Goal: Task Accomplishment & Management: Manage account settings

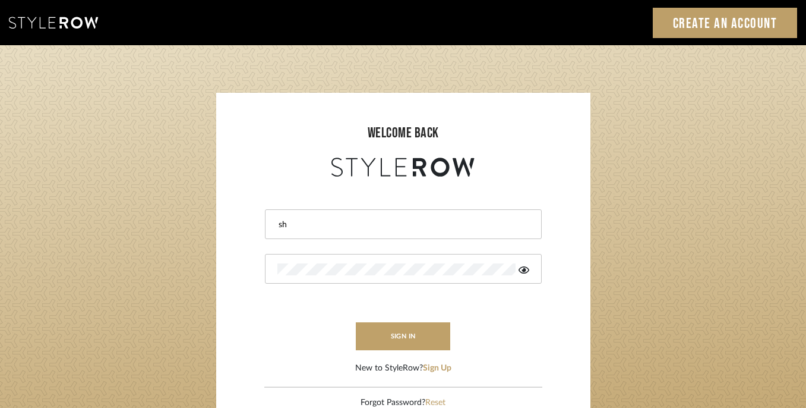
type input "s"
type input "[EMAIL_ADDRESS][DOMAIN_NAME]"
click at [432, 338] on button "sign in" at bounding box center [403, 336] width 95 height 28
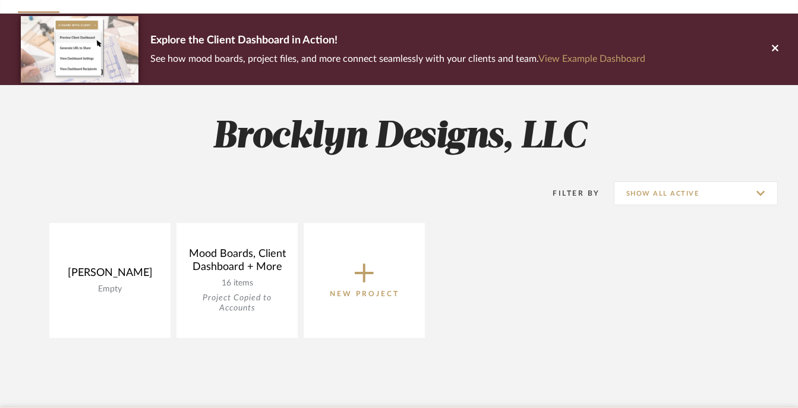
scroll to position [72, 0]
click at [368, 274] on icon at bounding box center [364, 272] width 19 height 25
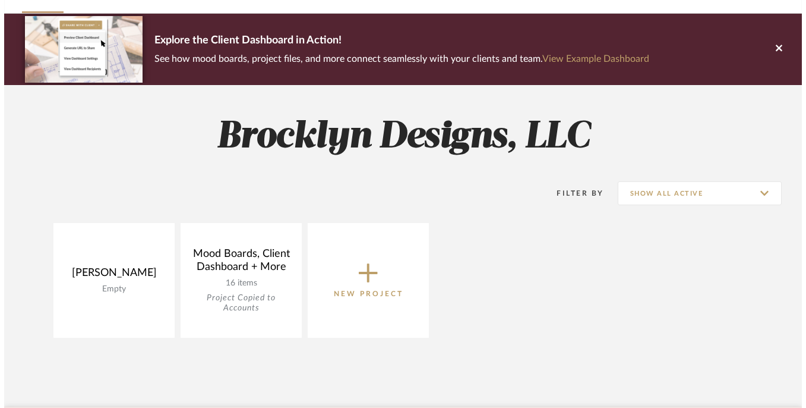
scroll to position [0, 0]
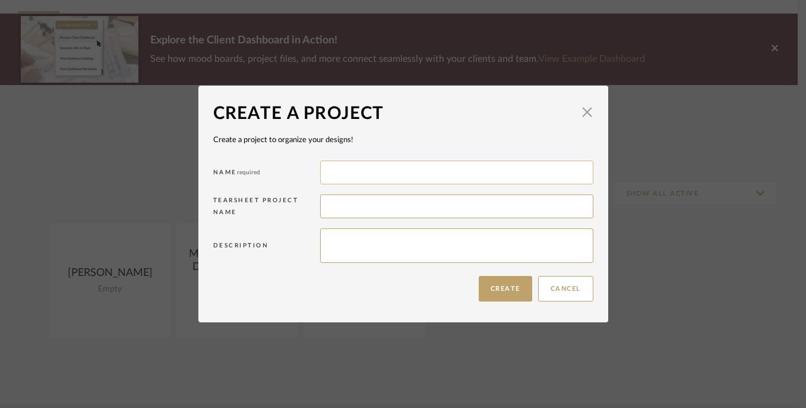
click at [349, 173] on input at bounding box center [456, 172] width 273 height 24
type input "[STREET_ADDRESS][PERSON_NAME]"
click at [344, 213] on input at bounding box center [456, 206] width 273 height 24
type input "[PERSON_NAME]"
click at [339, 242] on textarea at bounding box center [456, 245] width 273 height 34
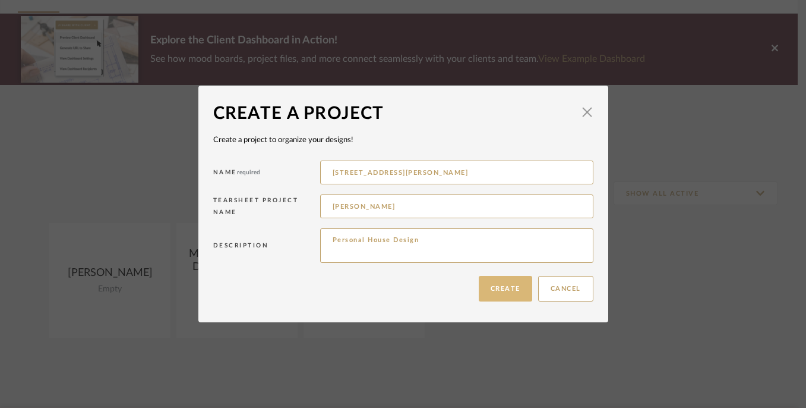
type textarea "Personal House Design"
click at [491, 286] on button "Create" at bounding box center [505, 289] width 53 height 26
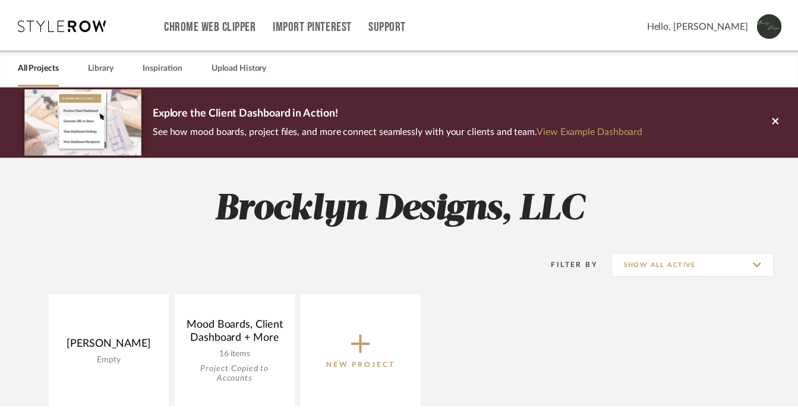
scroll to position [72, 0]
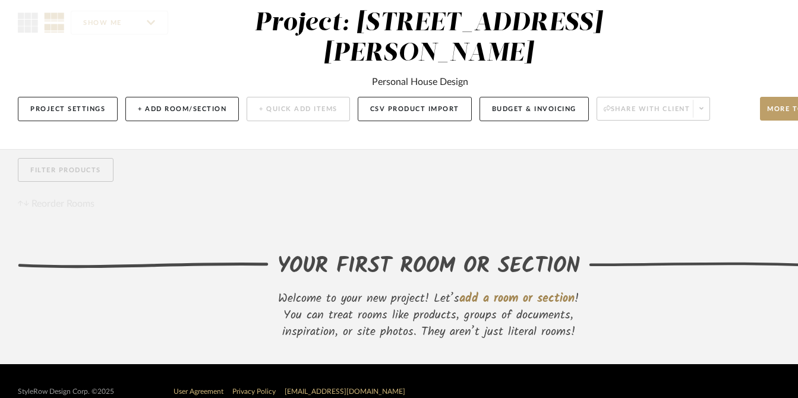
scroll to position [103, 0]
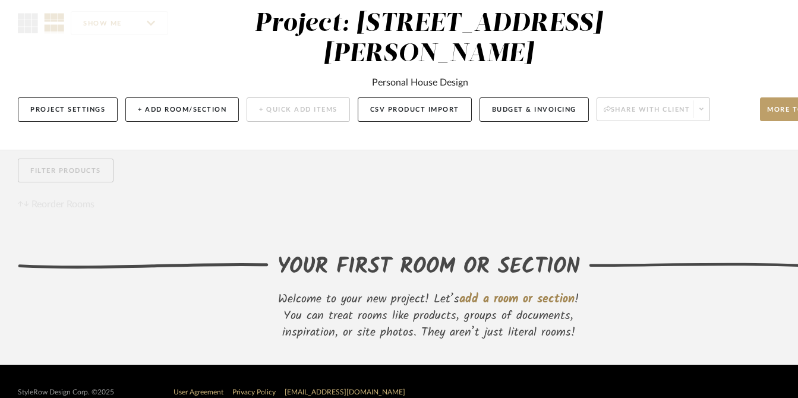
click at [494, 290] on span "add a room or section" at bounding box center [516, 299] width 115 height 19
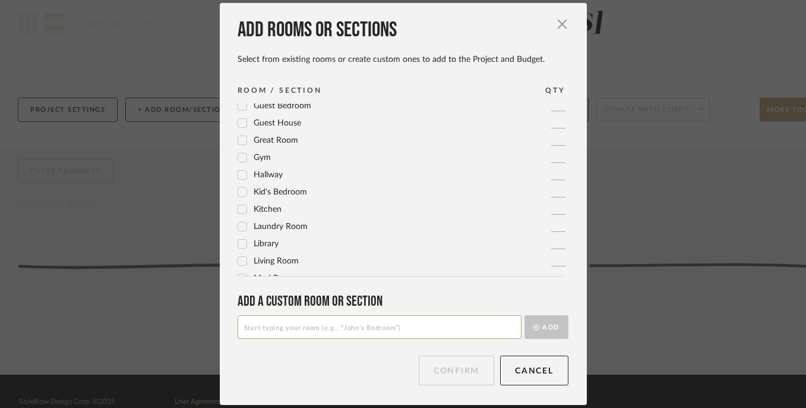
scroll to position [223, 0]
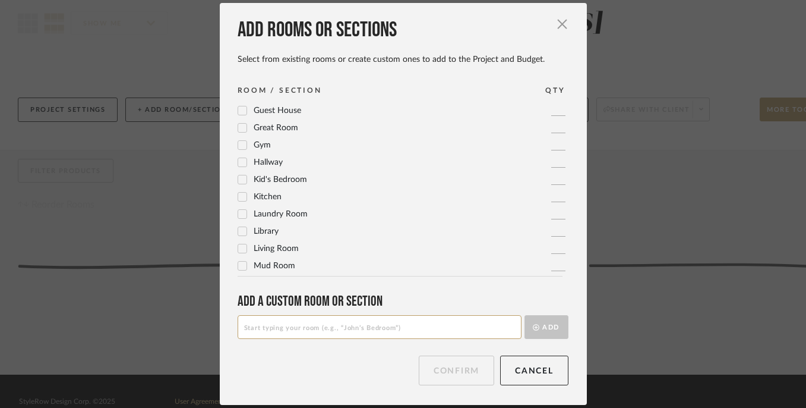
click at [238, 195] on icon at bounding box center [242, 197] width 8 height 8
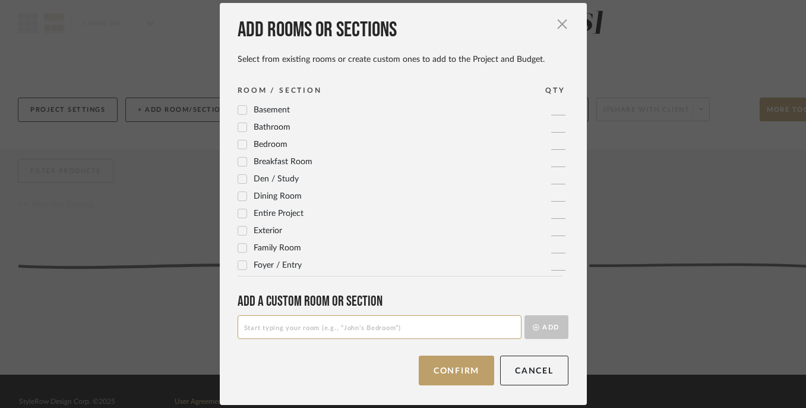
scroll to position [0, 0]
click at [239, 128] on icon at bounding box center [242, 127] width 8 height 8
click at [553, 127] on input "1" at bounding box center [558, 126] width 14 height 11
type input "5"
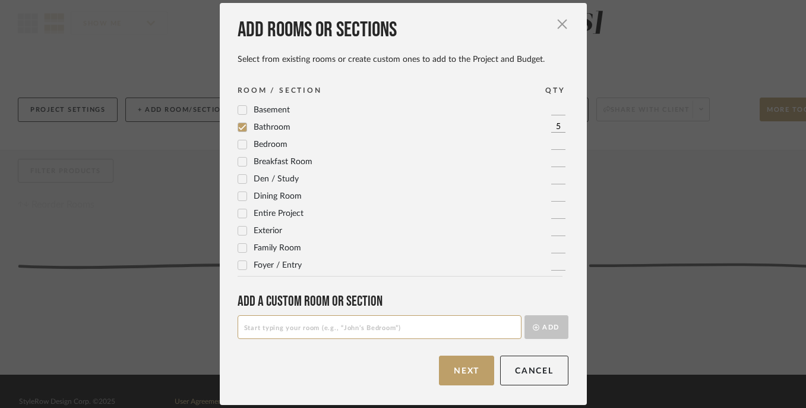
click at [239, 144] on icon at bounding box center [242, 145] width 8 height 6
click at [552, 146] on input "1" at bounding box center [558, 143] width 14 height 11
type input "4"
click at [551, 125] on input "5" at bounding box center [558, 126] width 14 height 11
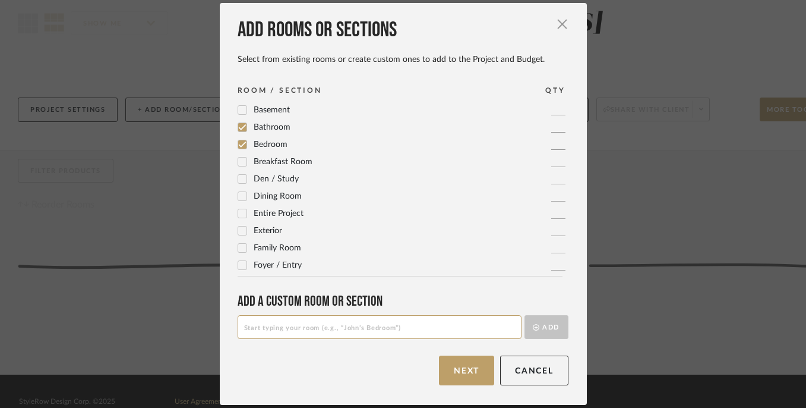
click at [238, 144] on icon at bounding box center [242, 144] width 8 height 8
click at [238, 121] on div "Bathroom" at bounding box center [264, 128] width 53 height 14
click at [238, 127] on icon at bounding box center [242, 127] width 8 height 8
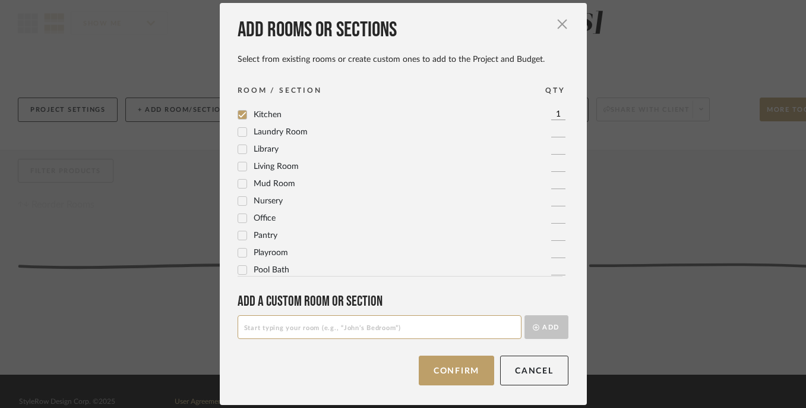
scroll to position [297, 0]
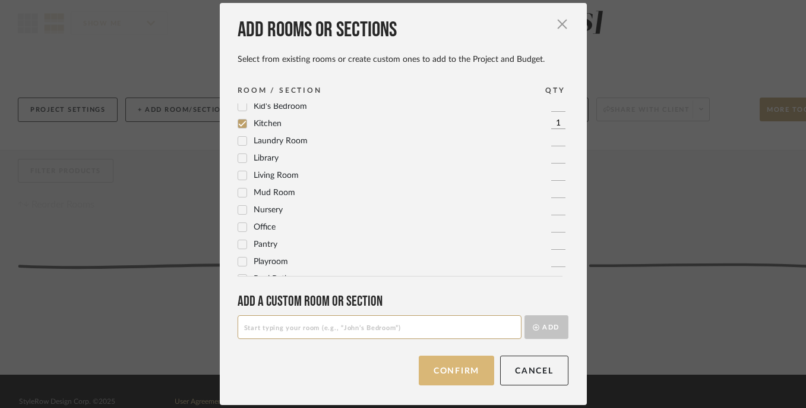
click at [442, 376] on button "Confirm" at bounding box center [456, 370] width 75 height 30
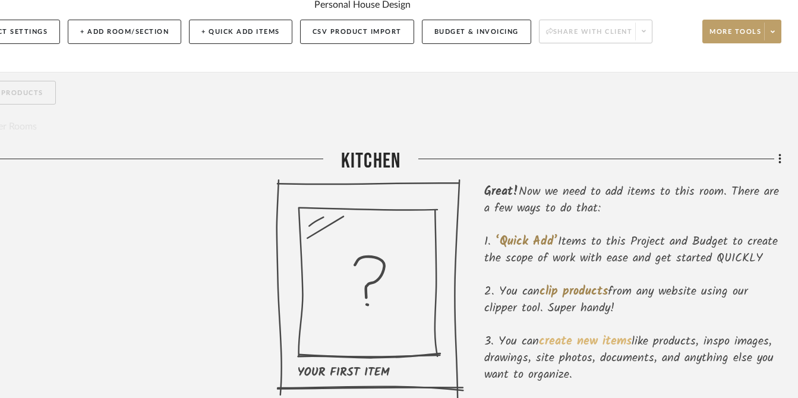
scroll to position [181, 58]
click at [518, 201] on div "Great! Now we need to add items to this room. There are a few ways to do that: …" at bounding box center [632, 292] width 297 height 216
click at [520, 232] on span "‘Quick Add’" at bounding box center [527, 241] width 62 height 19
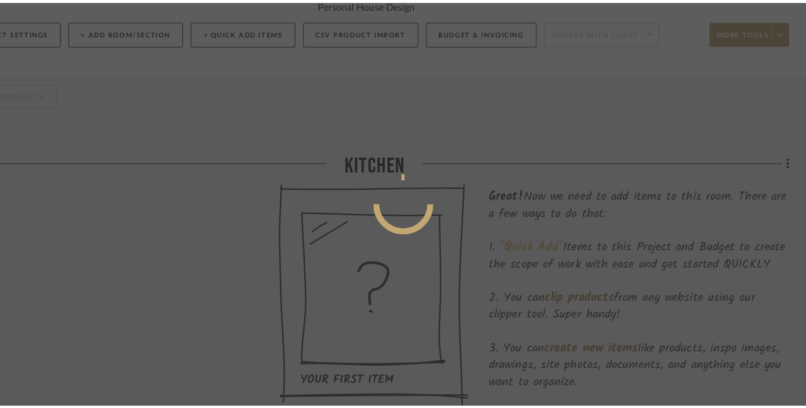
scroll to position [0, 0]
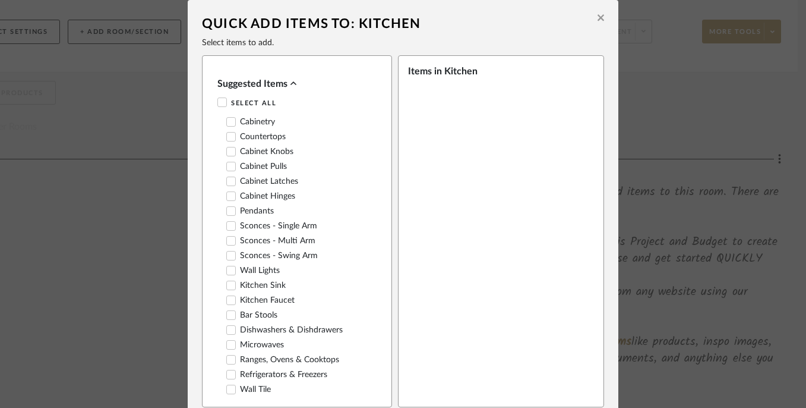
click at [230, 122] on icon at bounding box center [231, 122] width 8 height 8
click at [230, 135] on icon at bounding box center [231, 137] width 8 height 8
click at [229, 150] on icon at bounding box center [232, 152] width 8 height 6
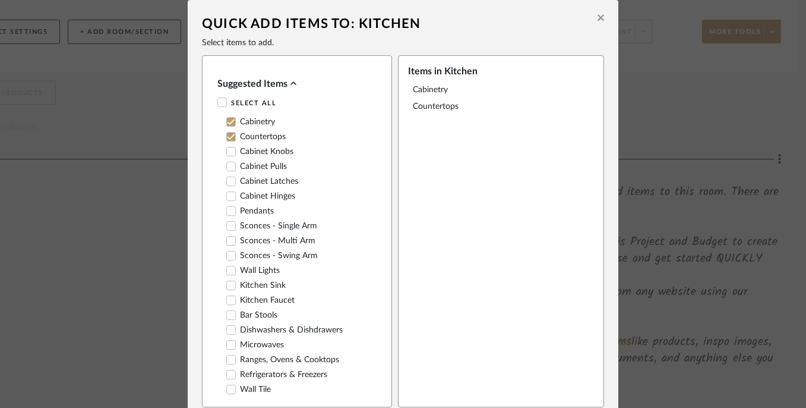
click at [230, 165] on icon at bounding box center [231, 166] width 8 height 8
click at [230, 179] on icon at bounding box center [232, 181] width 8 height 6
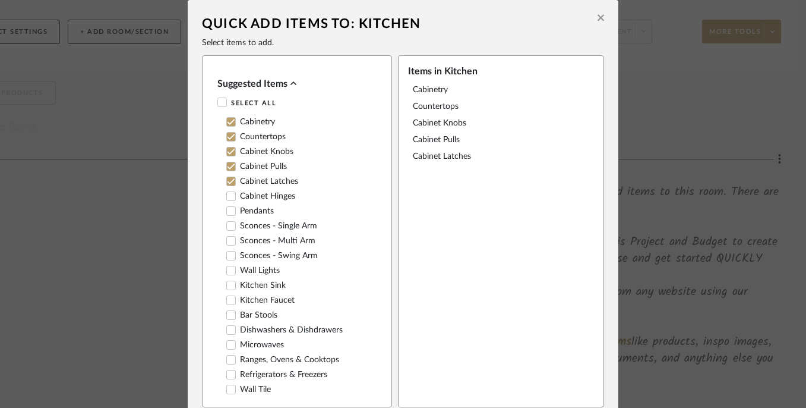
click at [229, 210] on icon at bounding box center [231, 211] width 8 height 8
click at [231, 238] on icon at bounding box center [232, 241] width 8 height 6
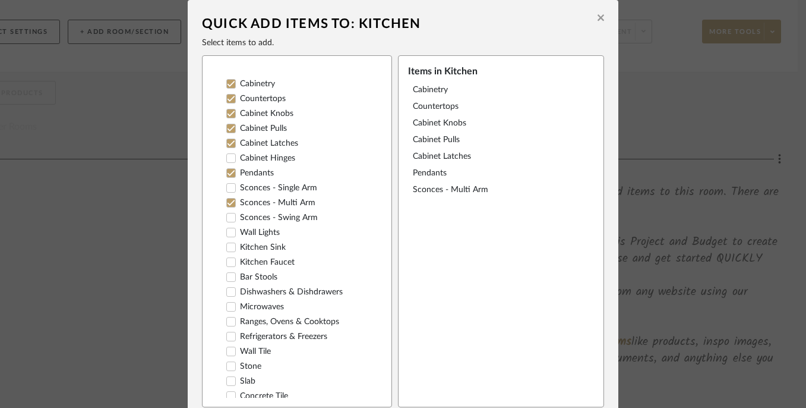
scroll to position [39, 0]
click at [228, 248] on icon at bounding box center [232, 247] width 8 height 6
click at [227, 259] on icon at bounding box center [231, 261] width 8 height 8
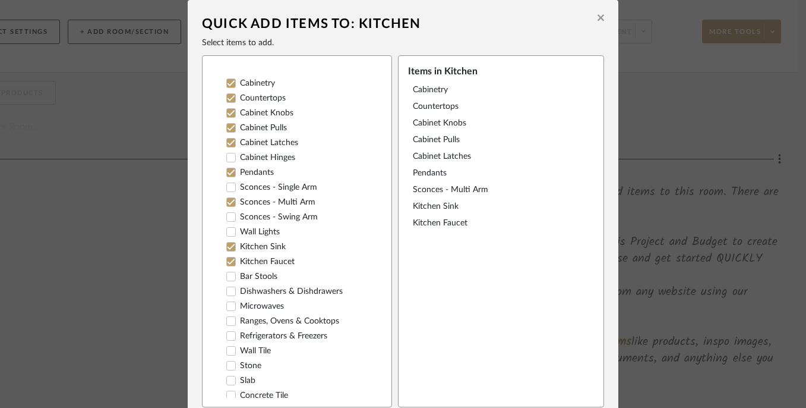
click at [228, 278] on icon at bounding box center [231, 276] width 8 height 8
click at [228, 291] on icon at bounding box center [232, 291] width 8 height 6
click at [229, 306] on icon at bounding box center [231, 306] width 8 height 8
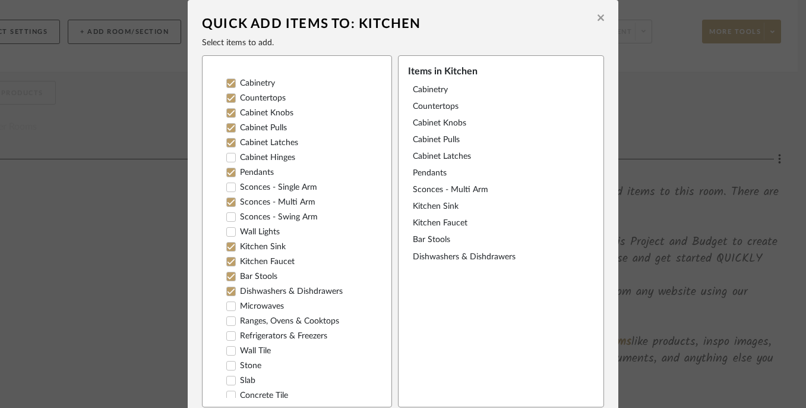
click at [229, 322] on icon at bounding box center [231, 321] width 8 height 8
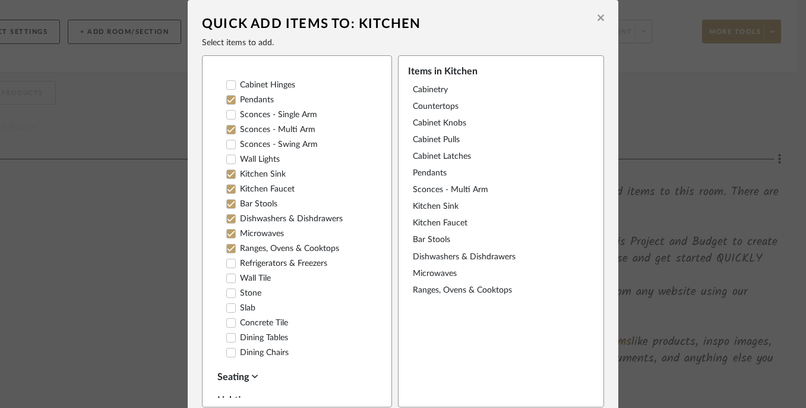
scroll to position [133, 0]
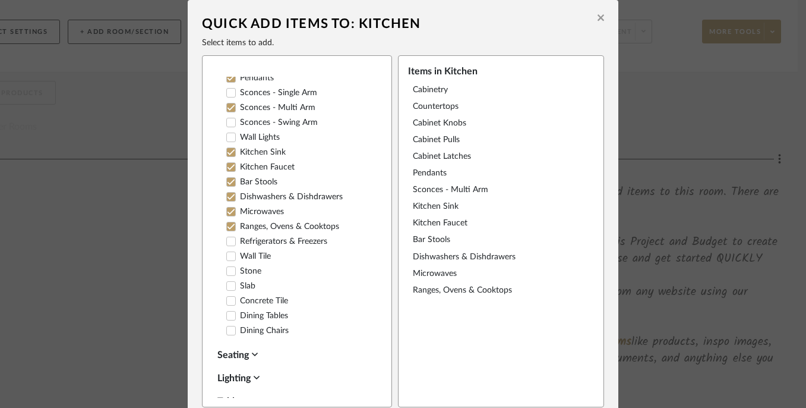
click at [229, 239] on icon at bounding box center [232, 241] width 8 height 6
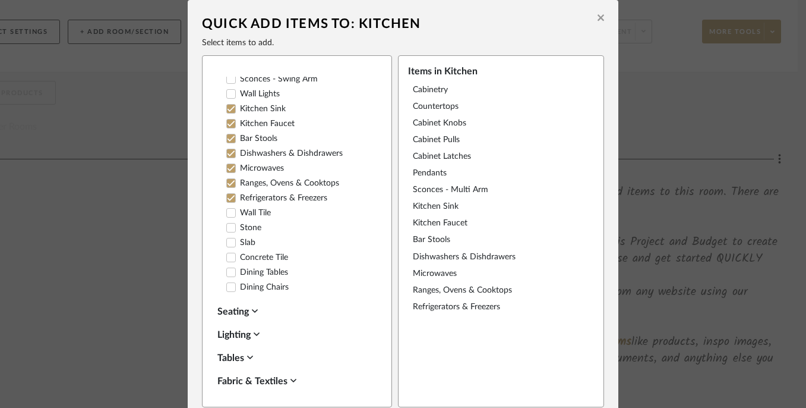
scroll to position [181, 0]
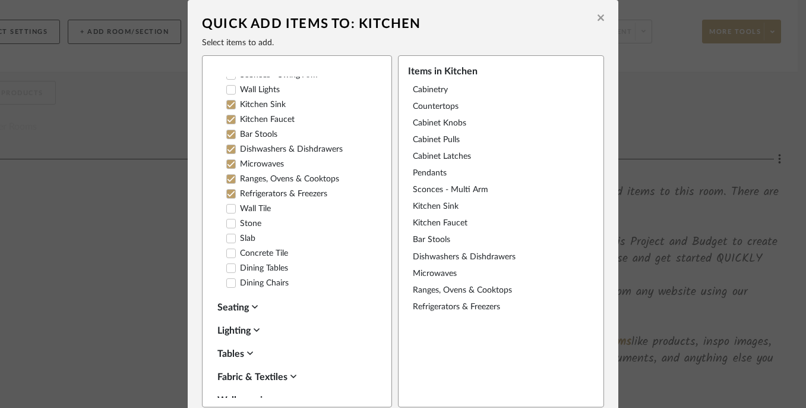
click at [227, 226] on icon at bounding box center [231, 223] width 8 height 8
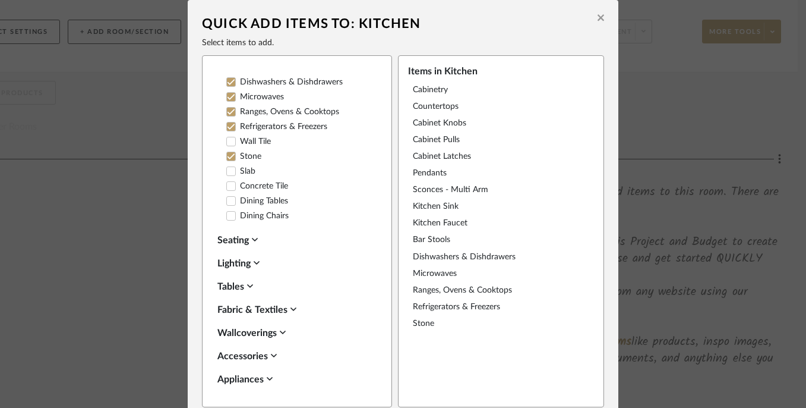
scroll to position [280, 0]
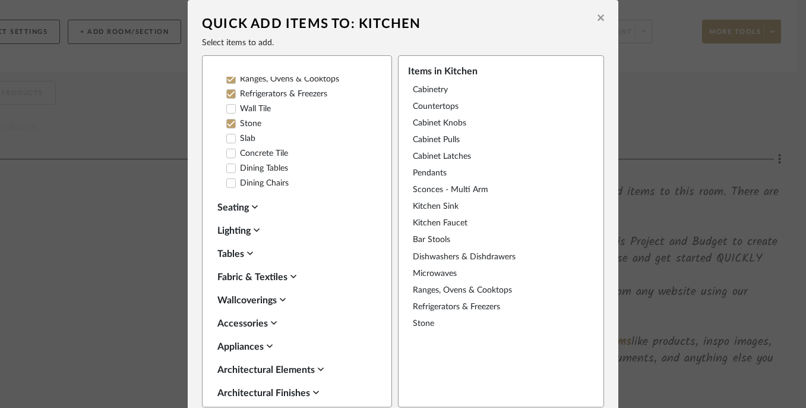
click at [229, 206] on div "Seating" at bounding box center [294, 207] width 153 height 14
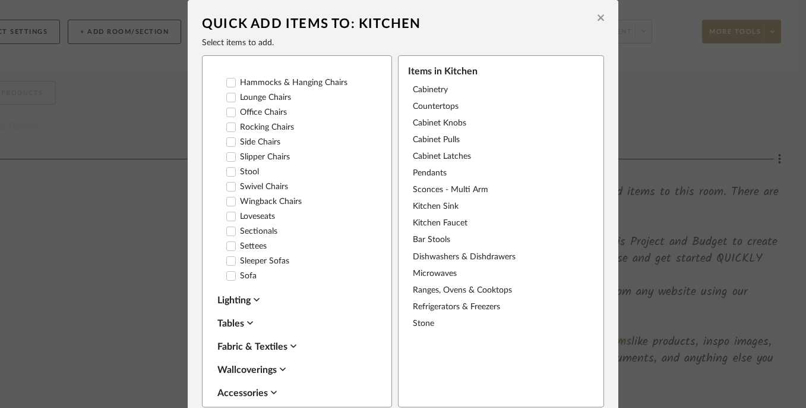
scroll to position [664, 0]
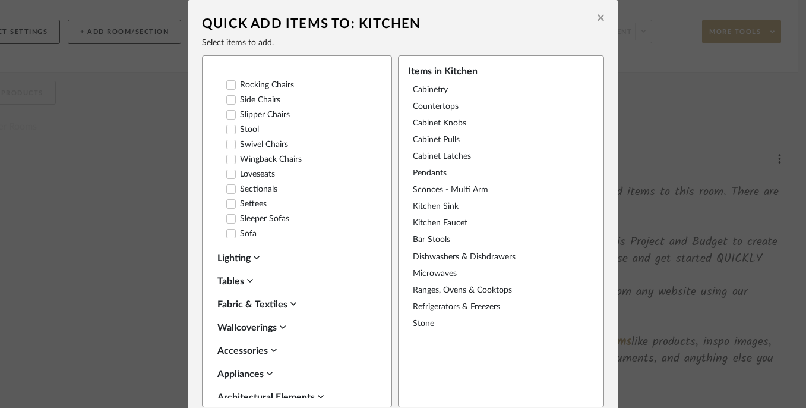
click at [232, 254] on div "Lighting" at bounding box center [294, 258] width 153 height 14
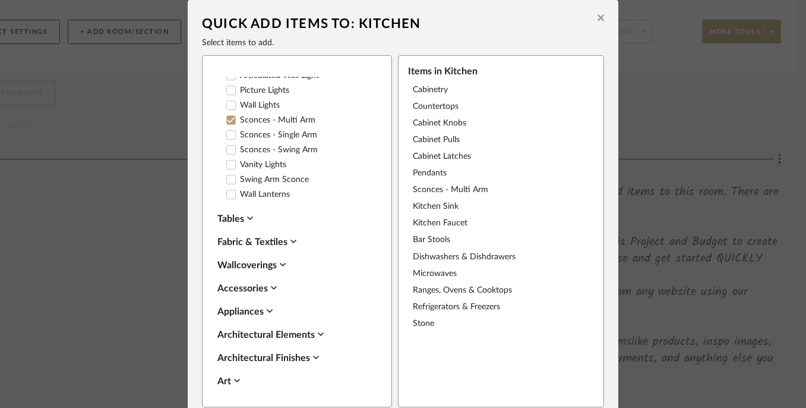
scroll to position [1296, 0]
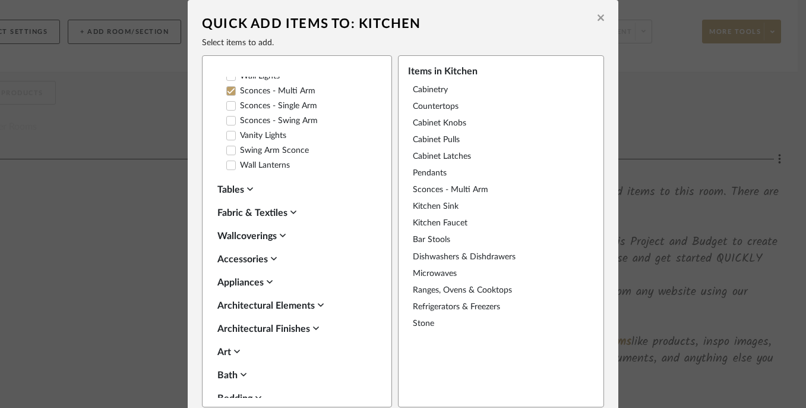
click at [229, 185] on div "Tables" at bounding box center [294, 189] width 153 height 14
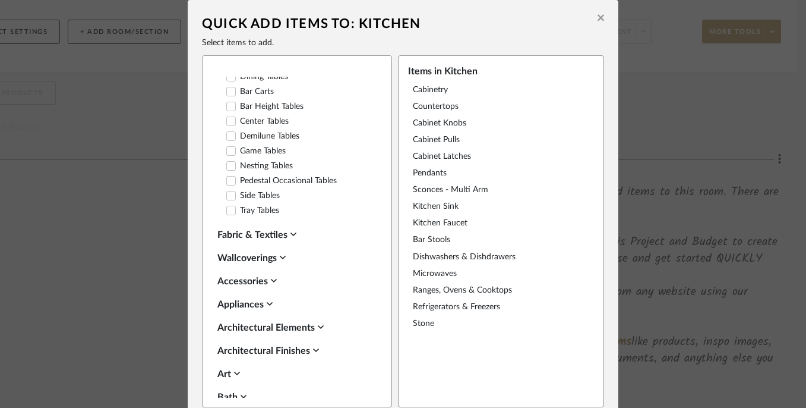
scroll to position [1622, 0]
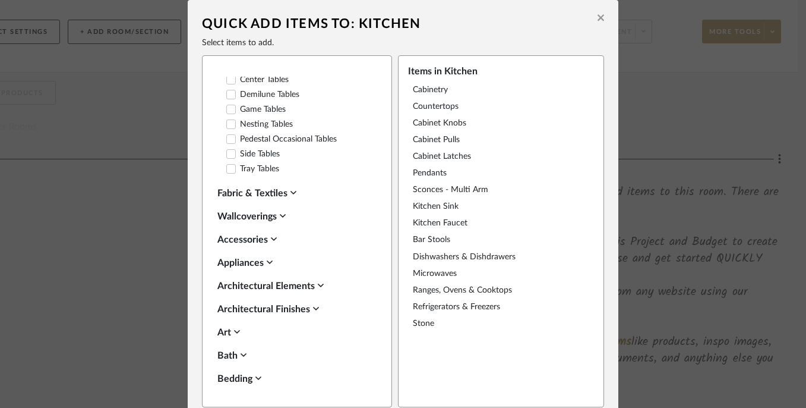
click at [233, 187] on div "Fabric & Textiles" at bounding box center [294, 193] width 153 height 14
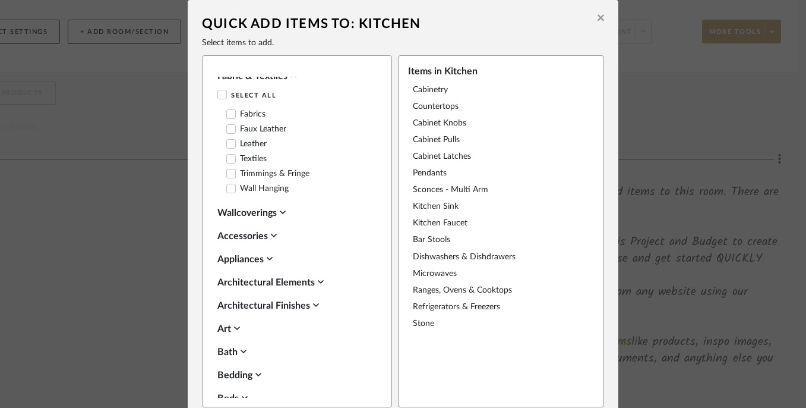
scroll to position [1739, 0]
click at [232, 207] on div "Wallcoverings" at bounding box center [294, 212] width 153 height 14
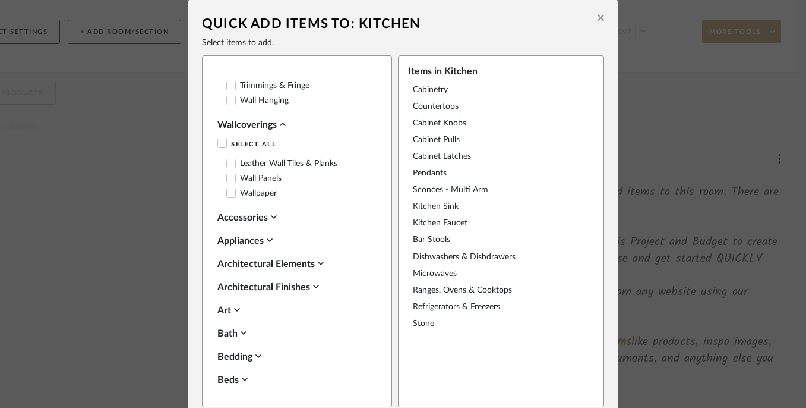
scroll to position [1831, 0]
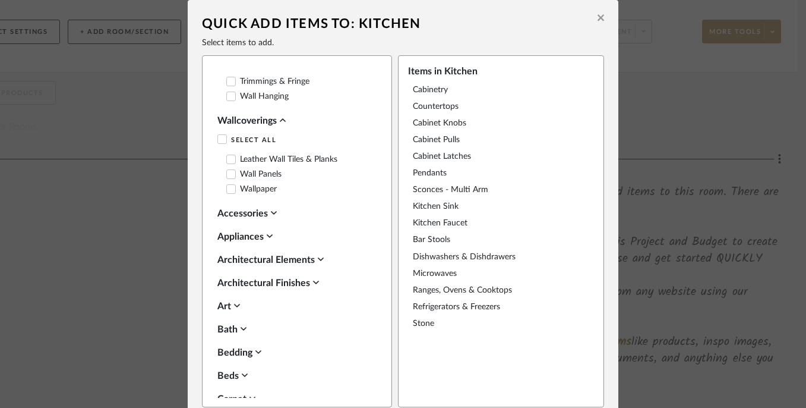
click at [238, 206] on div "Accessories" at bounding box center [294, 213] width 153 height 14
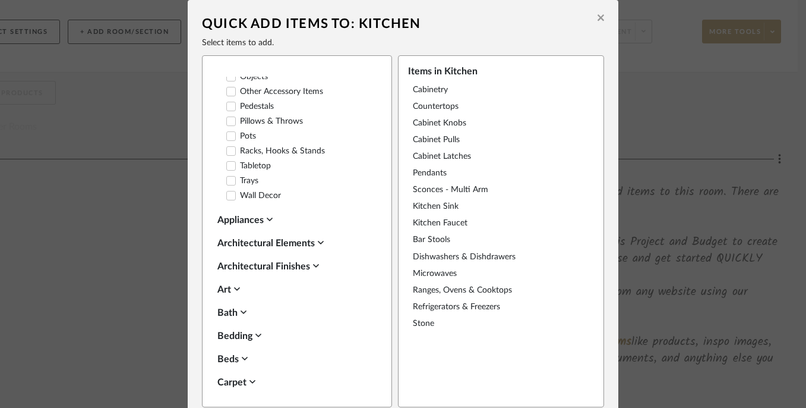
scroll to position [2290, 0]
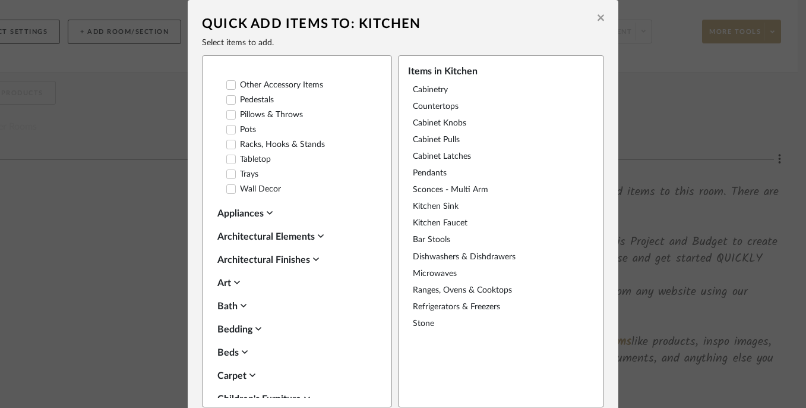
click at [239, 206] on div "Appliances" at bounding box center [294, 213] width 153 height 14
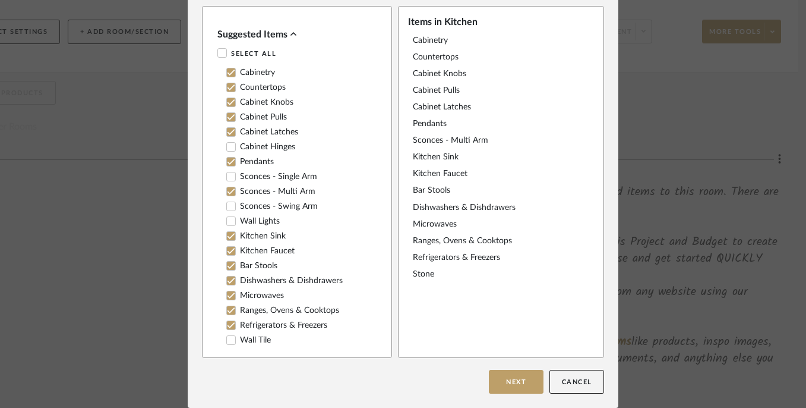
scroll to position [49, 0]
click at [514, 386] on button "Next" at bounding box center [516, 382] width 55 height 24
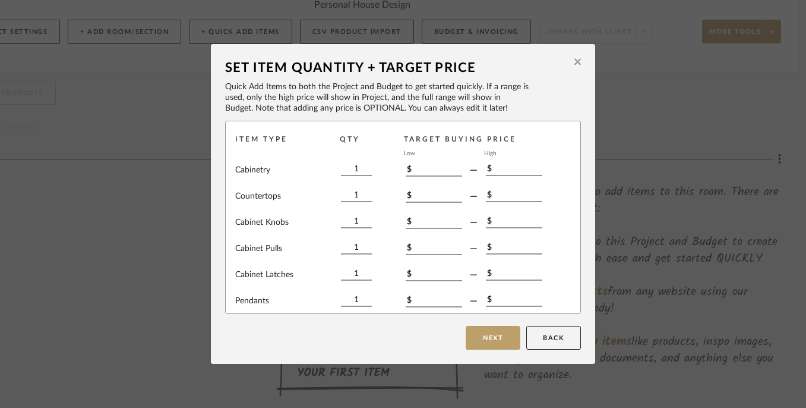
scroll to position [0, 0]
click at [490, 342] on button "Next" at bounding box center [493, 338] width 55 height 24
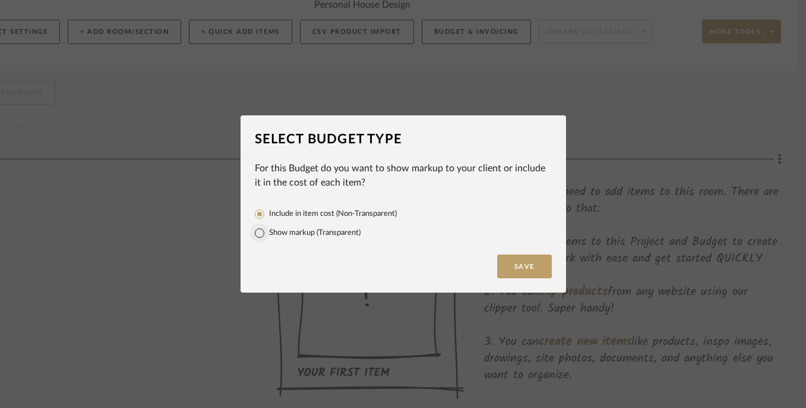
click at [254, 231] on input "Show markup (Transparent)" at bounding box center [259, 232] width 19 height 19
radio input "true"
click at [256, 216] on input "Include in item cost (Non-Transparent)" at bounding box center [259, 213] width 19 height 19
radio input "true"
click at [256, 231] on input "Show markup (Transparent)" at bounding box center [259, 232] width 19 height 19
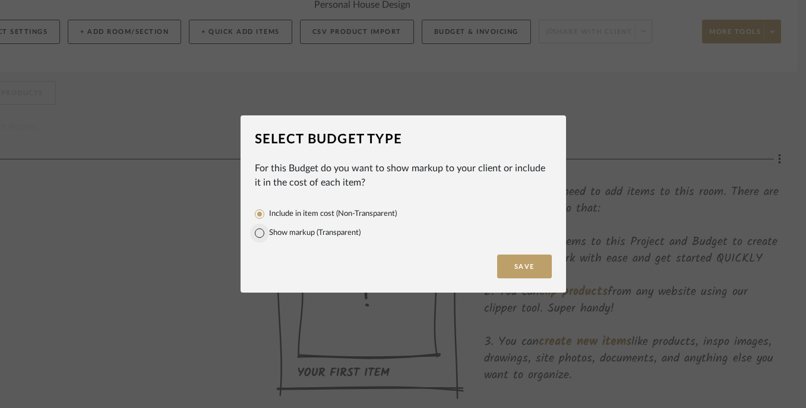
radio input "true"
click at [518, 266] on button "Save" at bounding box center [524, 266] width 55 height 24
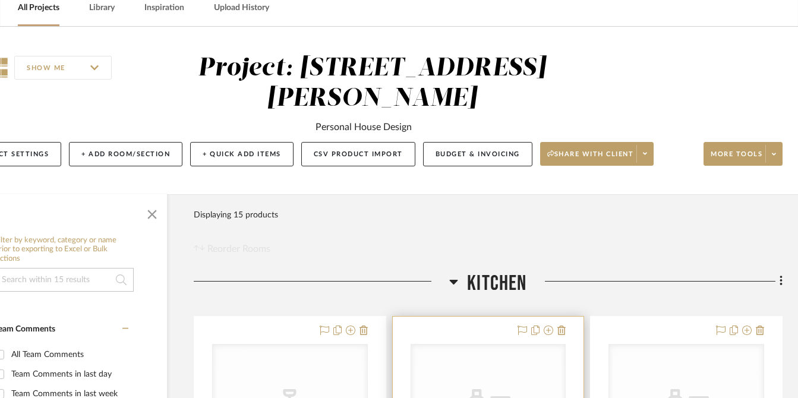
scroll to position [55, 56]
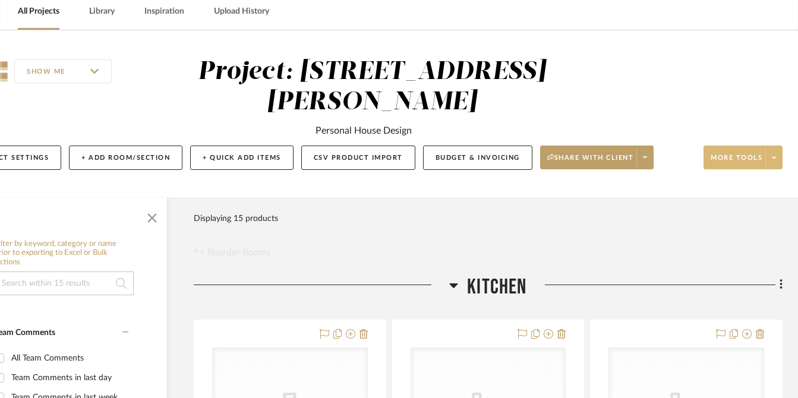
click at [758, 153] on span "More tools" at bounding box center [737, 162] width 52 height 18
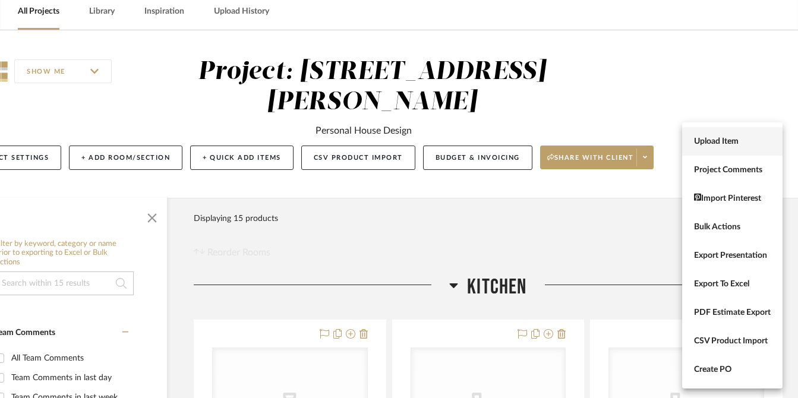
click at [701, 146] on span "Upload Item" at bounding box center [732, 142] width 77 height 10
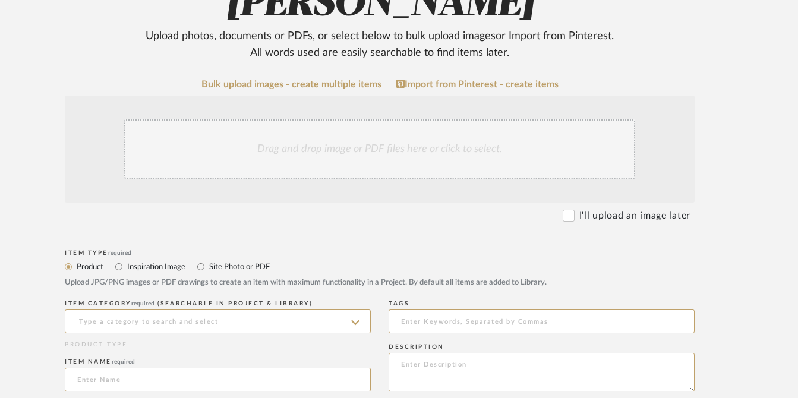
scroll to position [172, 48]
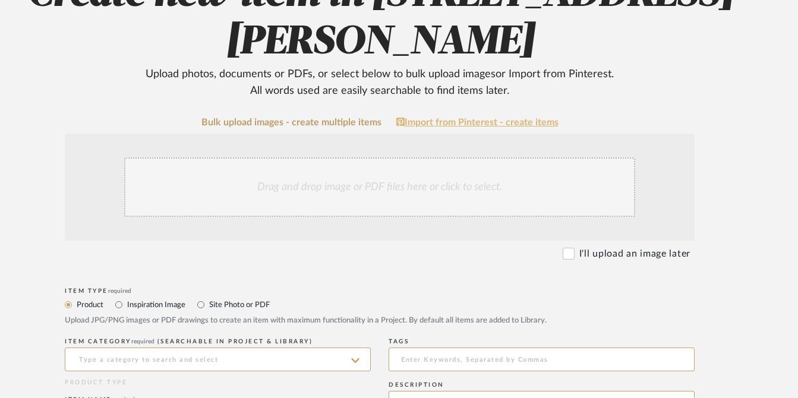
click at [451, 117] on link "Import from Pinterest - create items" at bounding box center [477, 122] width 162 height 11
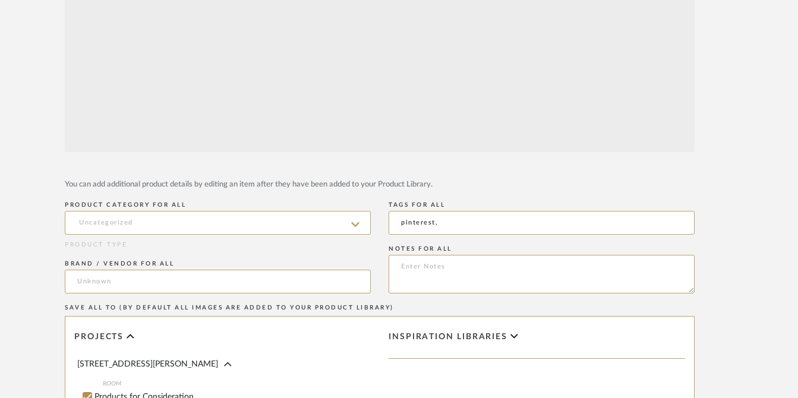
scroll to position [348, 48]
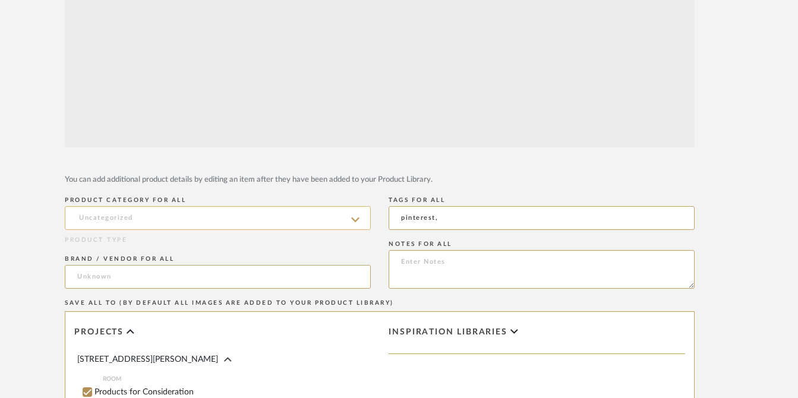
click at [292, 222] on input at bounding box center [218, 218] width 306 height 24
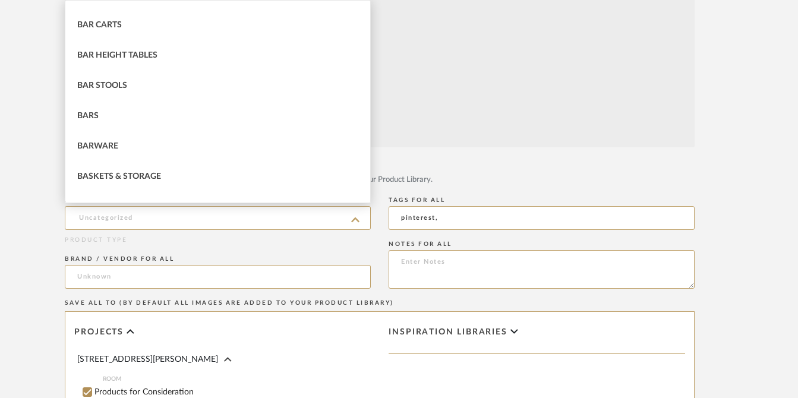
scroll to position [383, 0]
click at [149, 247] on div "PRODUCT CATEGORY FOR ALL PRODUCT TYPE BRAND / VENDOR FOR ALL" at bounding box center [218, 243] width 306 height 103
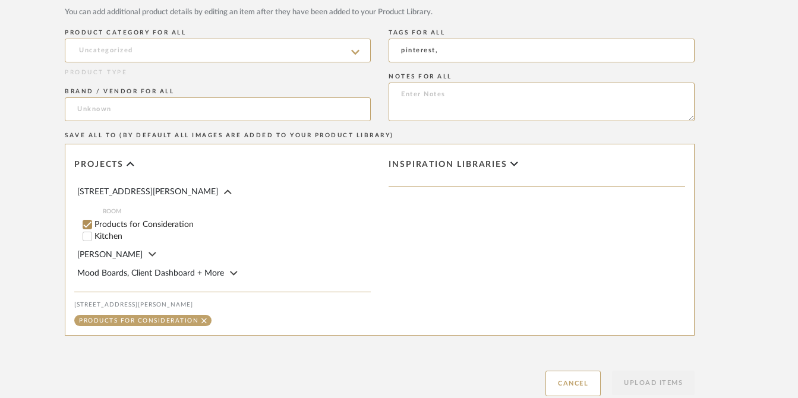
scroll to position [516, 47]
click at [90, 232] on input "Kitchen" at bounding box center [89, 236] width 12 height 12
checkbox input "false"
click at [90, 223] on div "Products for Consideration" at bounding box center [228, 224] width 288 height 12
click at [91, 222] on div "Products for Consideration" at bounding box center [228, 224] width 288 height 12
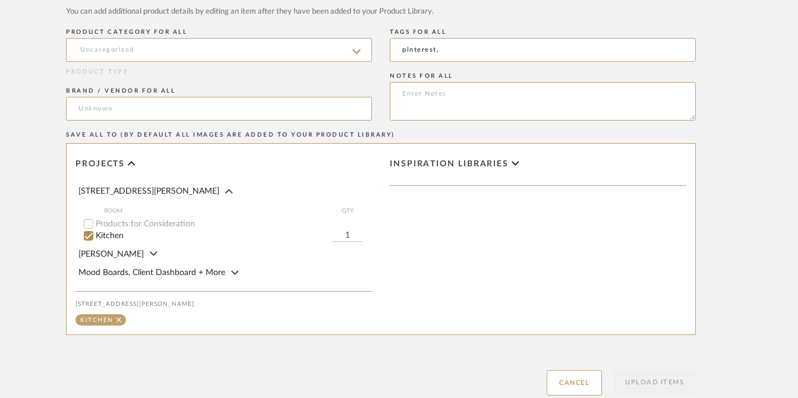
click at [90, 219] on div "Products for Consideration" at bounding box center [228, 224] width 288 height 12
click at [90, 233] on input "Kitchen" at bounding box center [89, 236] width 12 height 12
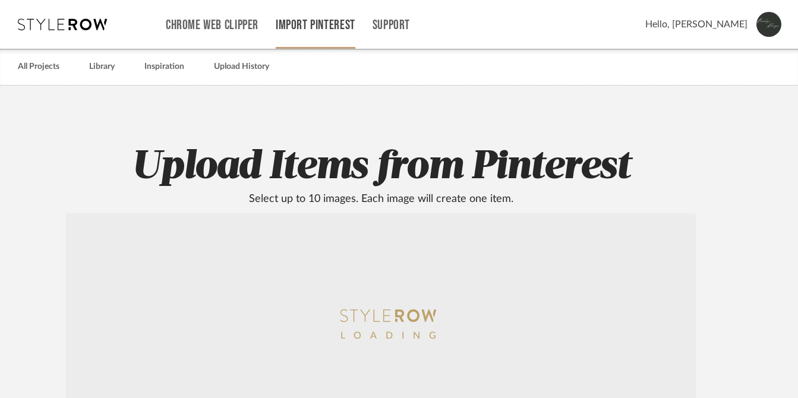
scroll to position [0, 47]
click at [165, 68] on link "Inspiration" at bounding box center [164, 67] width 40 height 16
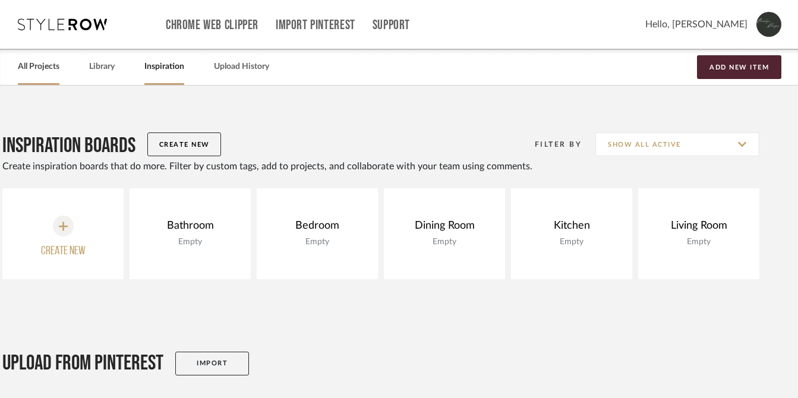
click at [45, 63] on link "All Projects" at bounding box center [39, 67] width 42 height 16
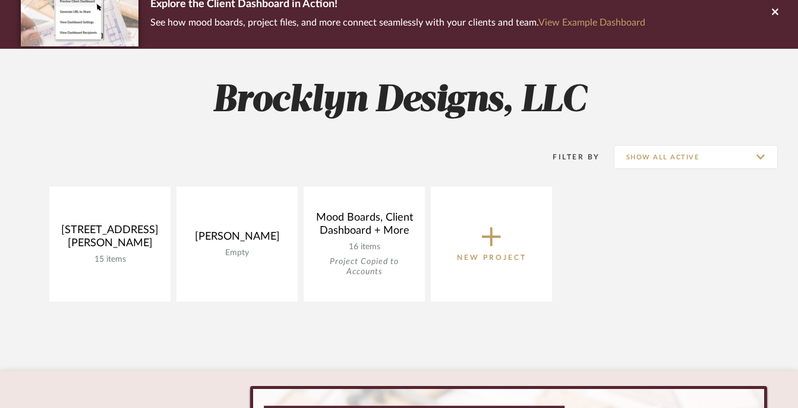
scroll to position [110, 0]
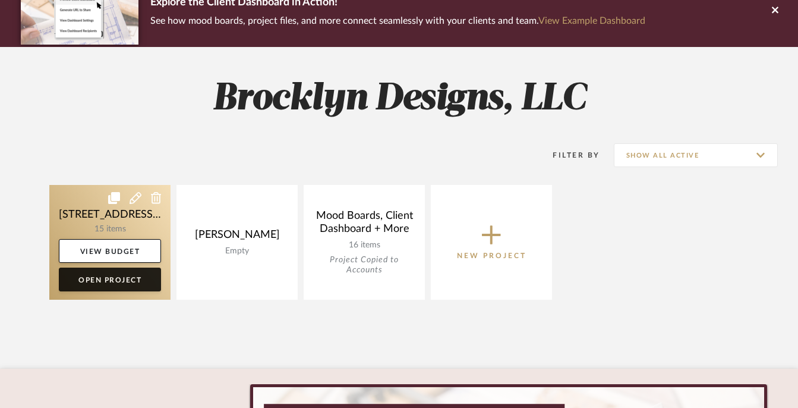
click at [97, 279] on link "Open Project" at bounding box center [110, 279] width 102 height 24
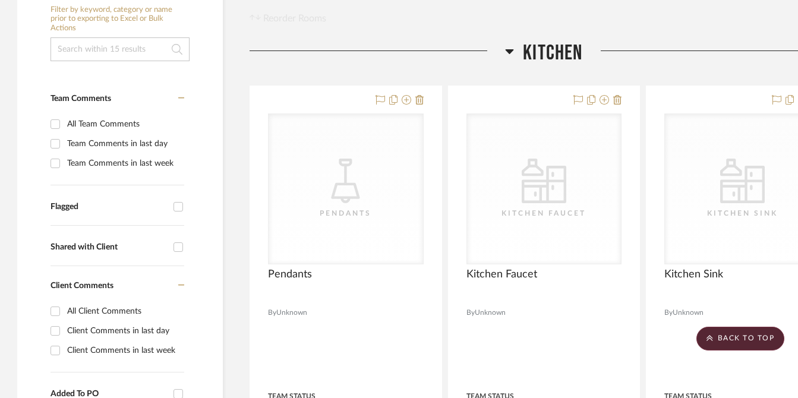
scroll to position [287, 1]
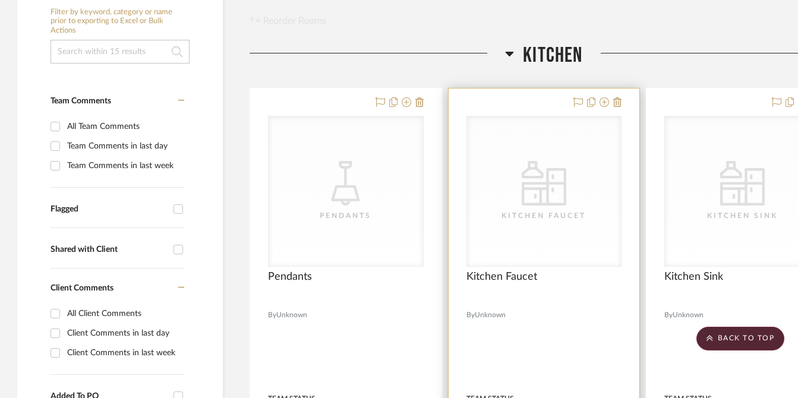
click at [532, 210] on div "Kitchen Faucet" at bounding box center [543, 216] width 119 height 12
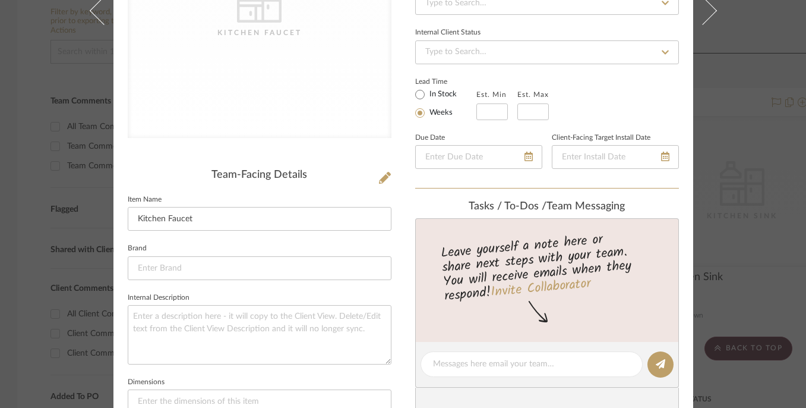
scroll to position [201, 0]
click at [181, 265] on input at bounding box center [260, 269] width 264 height 24
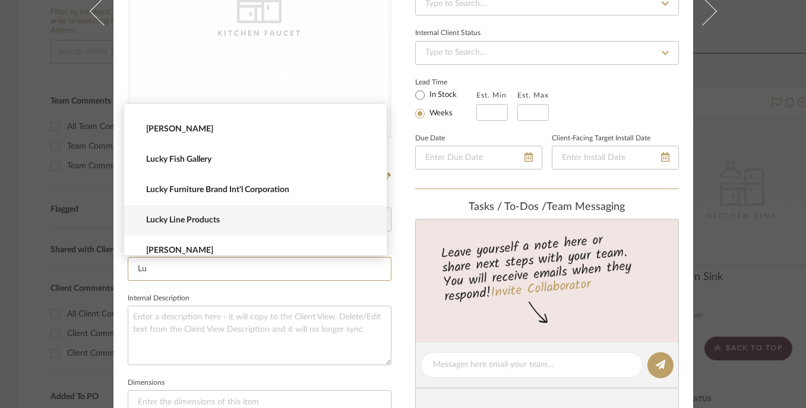
scroll to position [357, 0]
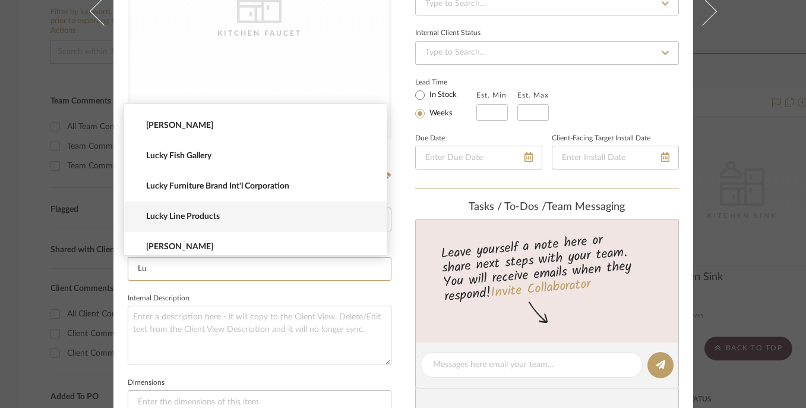
type input "Lur"
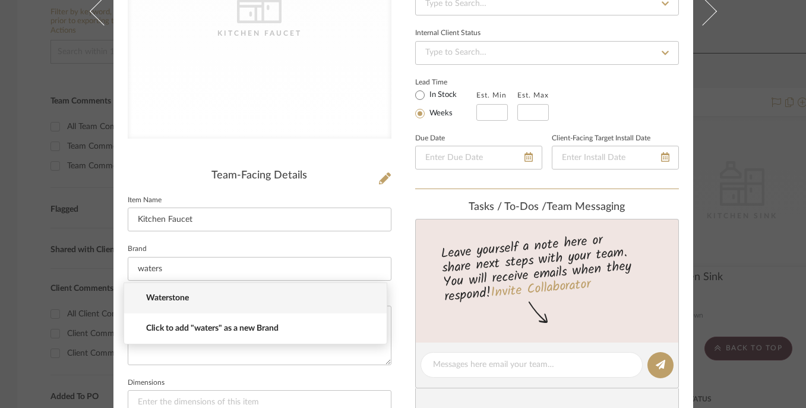
click at [173, 299] on span "Waterstone" at bounding box center [260, 298] width 228 height 10
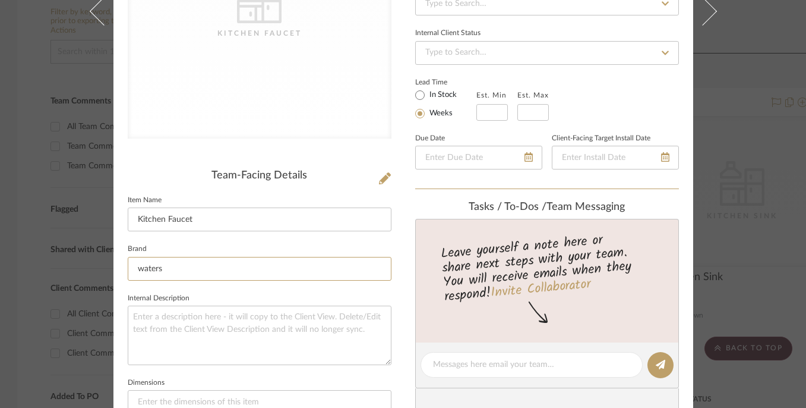
type input "Waterstone"
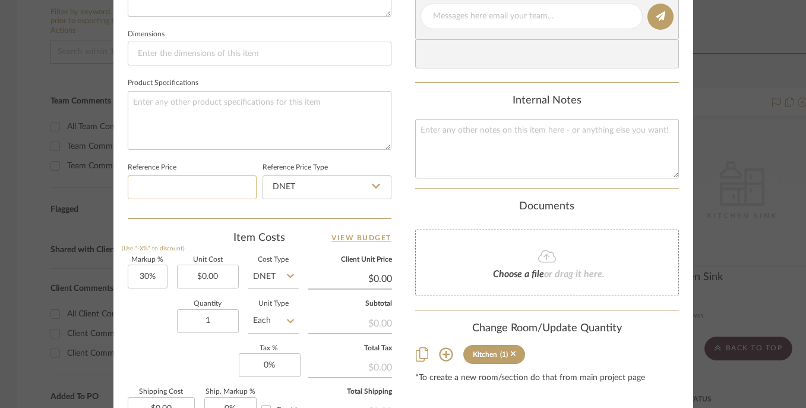
scroll to position [551, 0]
click at [560, 268] on span "or drag it here." at bounding box center [574, 273] width 61 height 10
click at [541, 256] on icon at bounding box center [547, 255] width 18 height 14
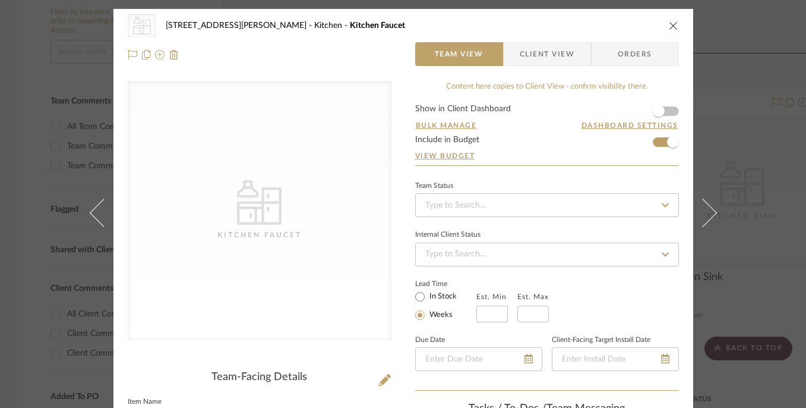
scroll to position [0, 0]
click at [262, 207] on icon "CategoryIconKitchen" at bounding box center [259, 202] width 45 height 45
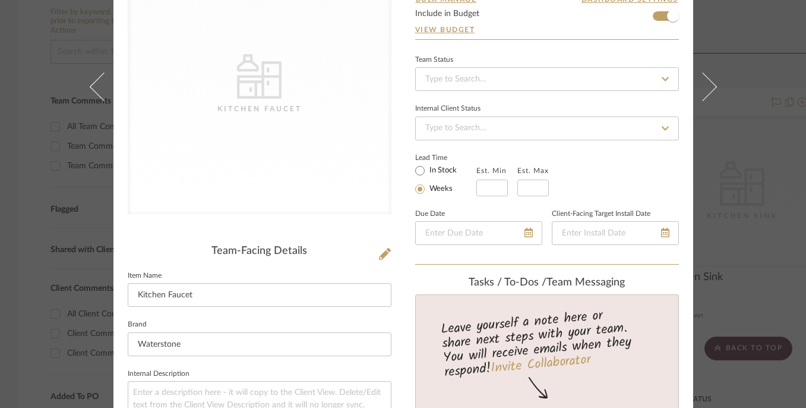
scroll to position [125, 0]
click at [384, 253] on icon at bounding box center [385, 254] width 12 height 12
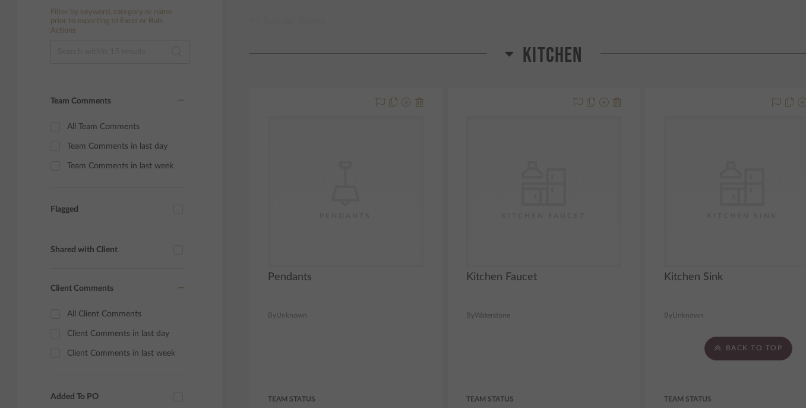
scroll to position [0, 0]
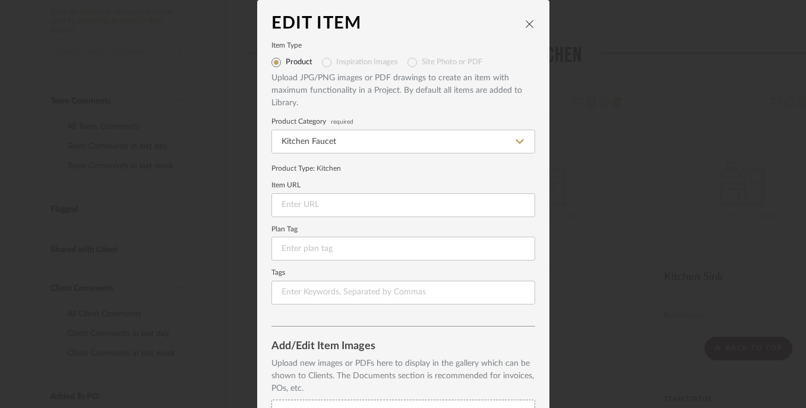
click at [528, 22] on icon "close" at bounding box center [530, 24] width 10 height 10
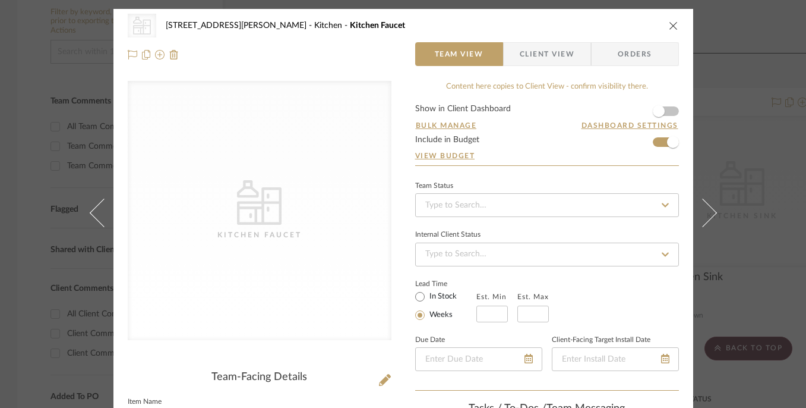
click at [672, 24] on icon "close" at bounding box center [674, 26] width 10 height 10
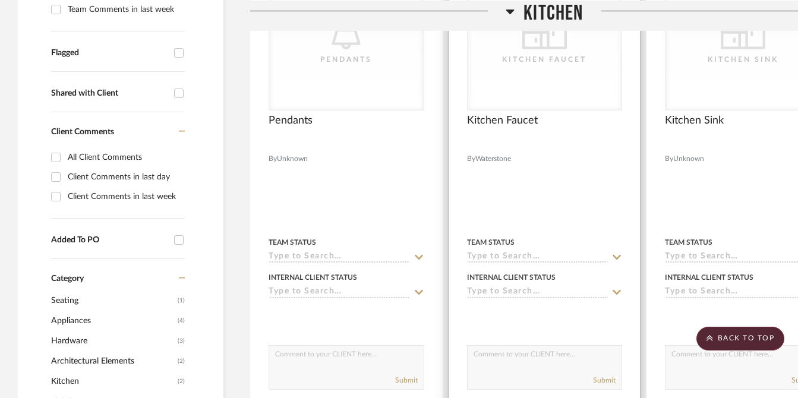
scroll to position [431, 0]
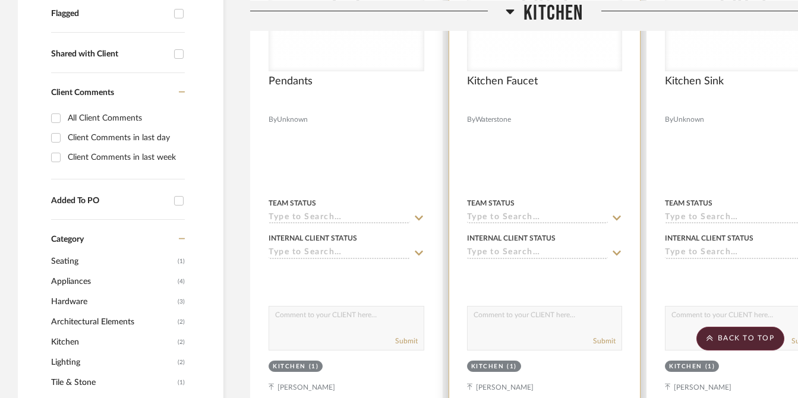
scroll to position [509, 0]
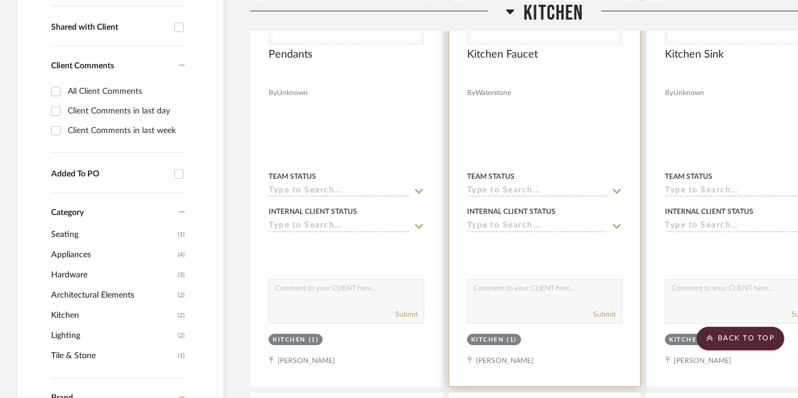
click at [497, 336] on div "Kitchen" at bounding box center [487, 340] width 33 height 9
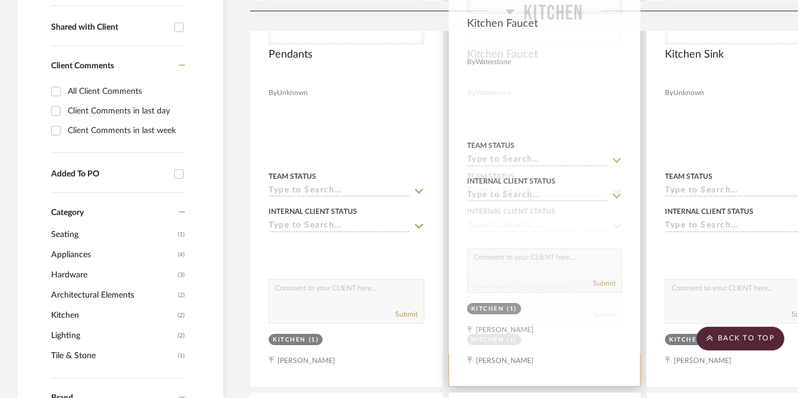
click at [547, 171] on div "Team Status" at bounding box center [545, 176] width 156 height 11
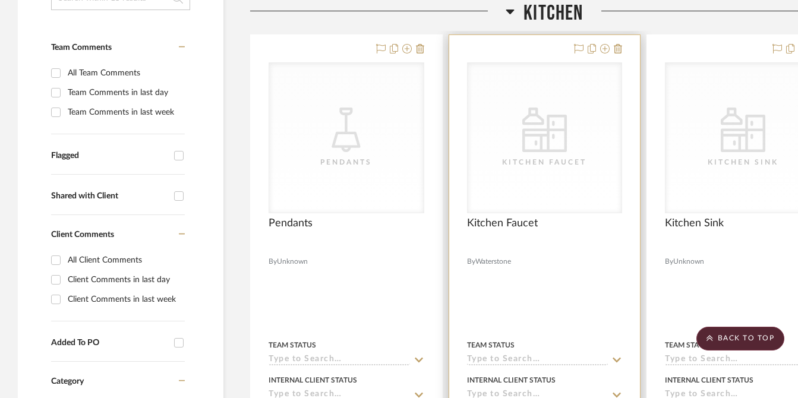
scroll to position [305, 0]
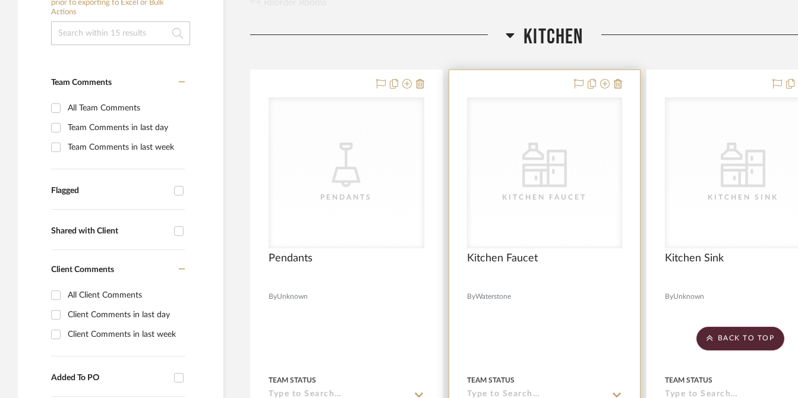
click at [547, 150] on icon "0" at bounding box center [544, 168] width 45 height 37
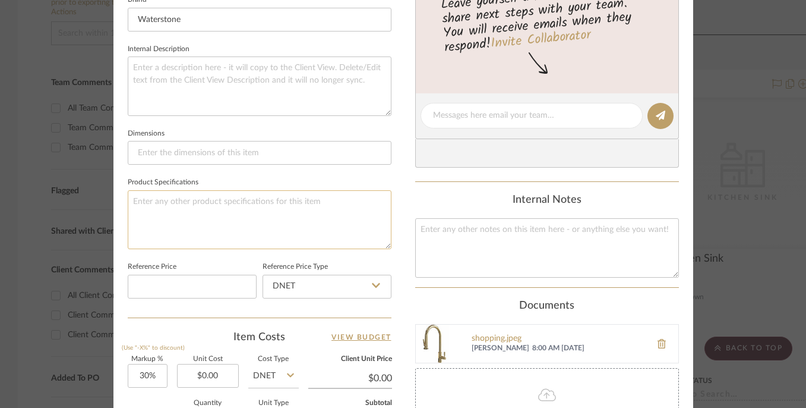
scroll to position [537, 0]
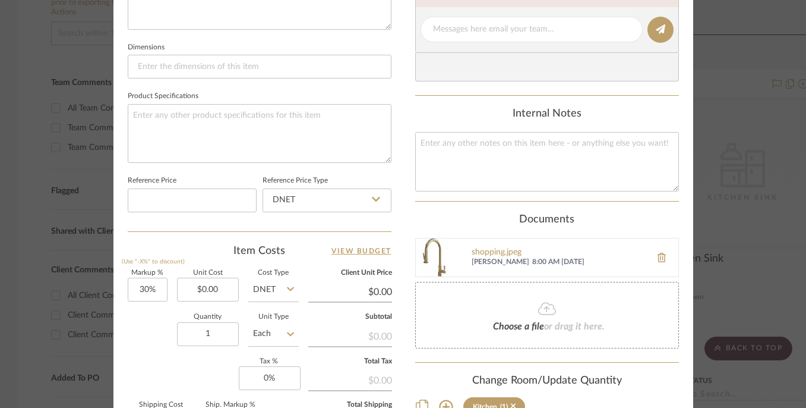
click at [513, 257] on span "[PERSON_NAME]" at bounding box center [501, 262] width 58 height 10
click at [494, 252] on div "shopping.jpeg" at bounding box center [559, 253] width 174 height 10
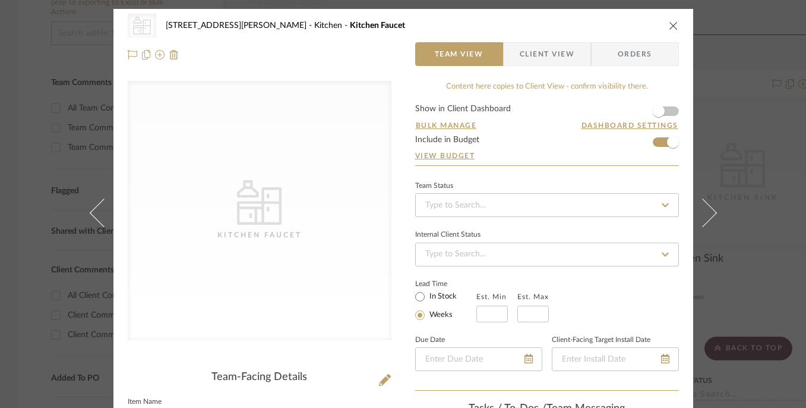
scroll to position [0, 0]
click at [284, 196] on div "CategoryIconKitchen Kitchen Faucet" at bounding box center [260, 210] width 264 height 259
click at [560, 53] on span "Client View" at bounding box center [547, 54] width 55 height 24
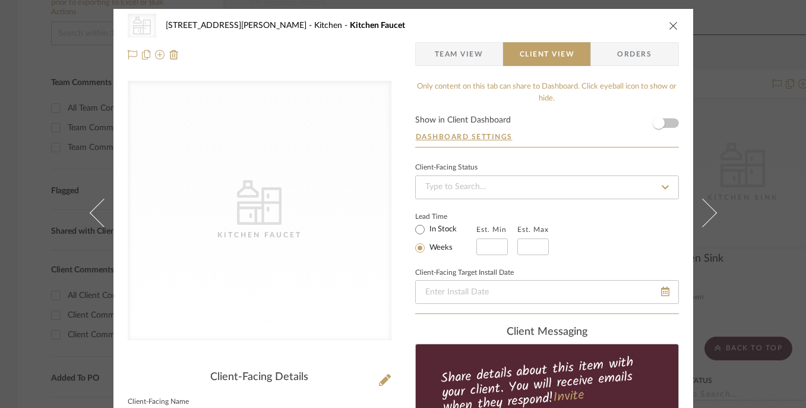
click at [469, 59] on span "Team View" at bounding box center [459, 54] width 49 height 24
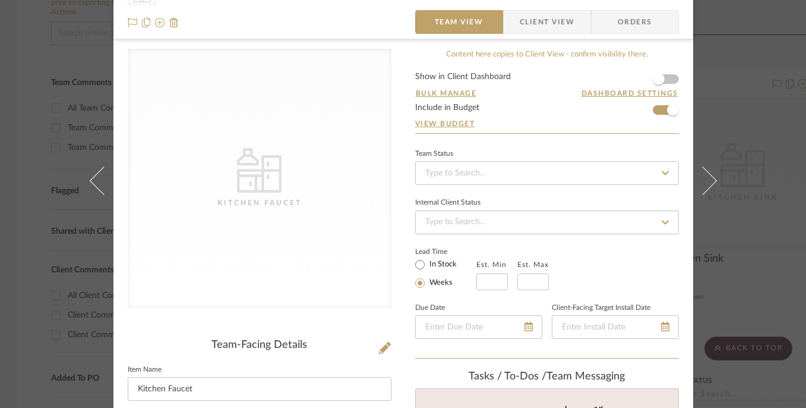
scroll to position [30, 0]
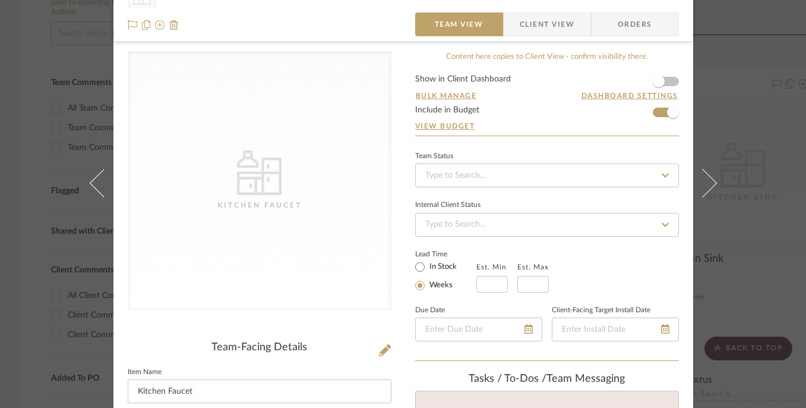
click at [255, 185] on icon "CategoryIconKitchen" at bounding box center [259, 172] width 45 height 45
click at [155, 30] on icon at bounding box center [160, 25] width 10 height 10
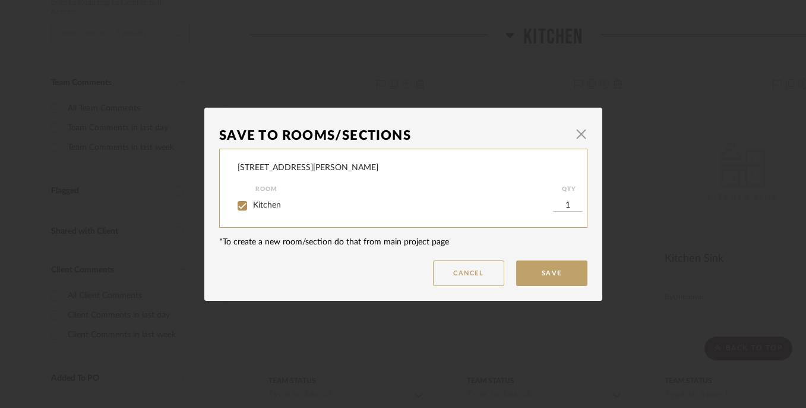
scroll to position [0, 0]
click at [550, 272] on button "Save" at bounding box center [551, 273] width 71 height 26
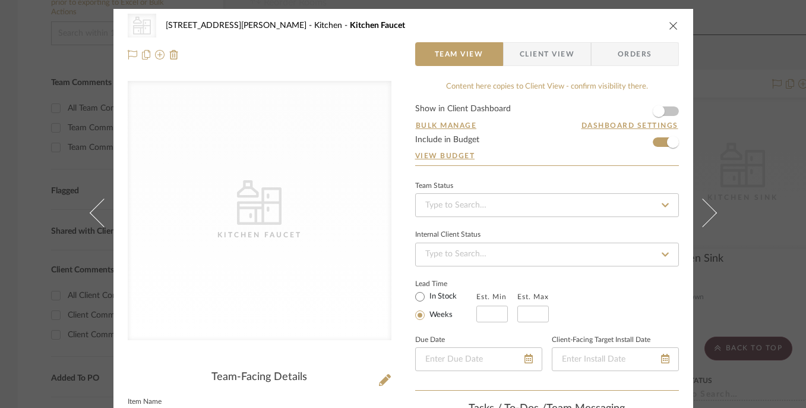
click at [673, 21] on icon "close" at bounding box center [674, 26] width 10 height 10
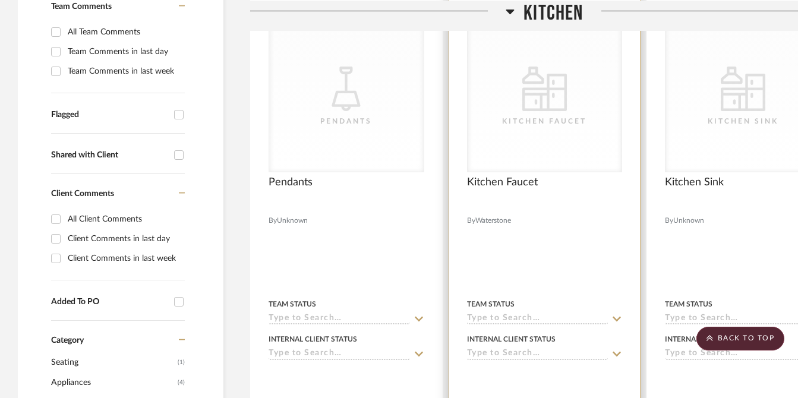
scroll to position [400, 0]
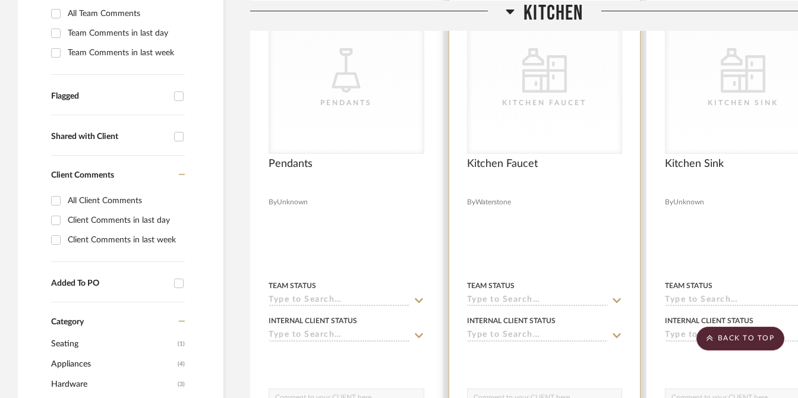
click at [491, 295] on input at bounding box center [537, 300] width 141 height 11
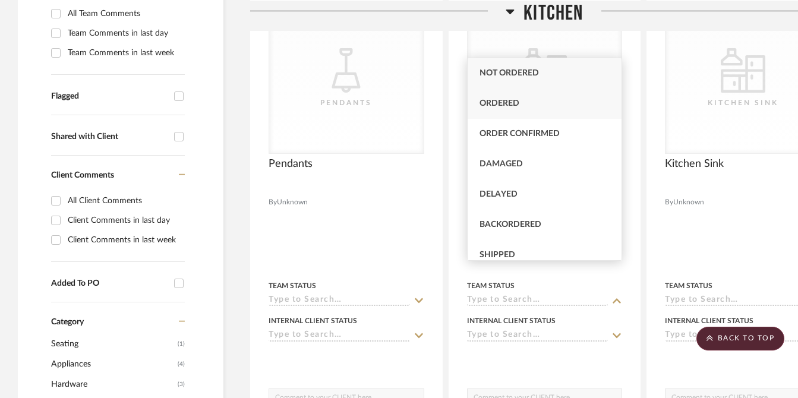
click at [521, 99] on div "Ordered" at bounding box center [545, 104] width 155 height 30
type input "10/2/2025"
type input "Ordered"
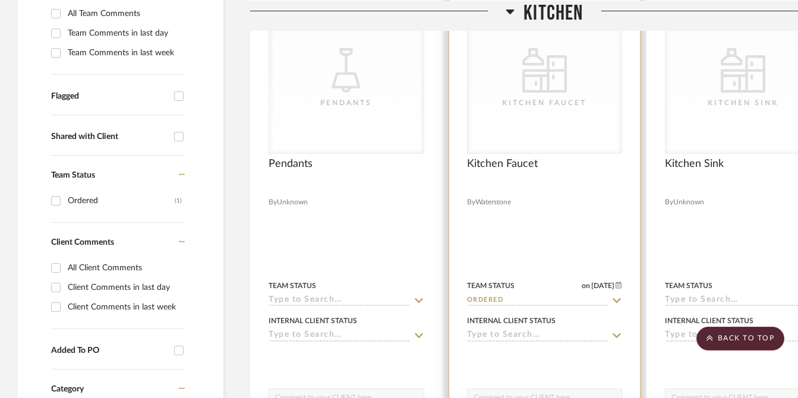
click at [524, 330] on input at bounding box center [537, 335] width 141 height 11
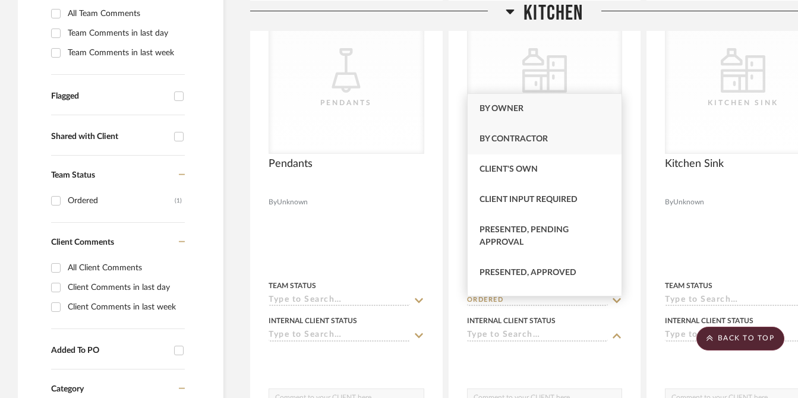
click at [521, 136] on span "By Contractor" at bounding box center [514, 139] width 68 height 8
type input "10/2/2025"
type input "By Contractor"
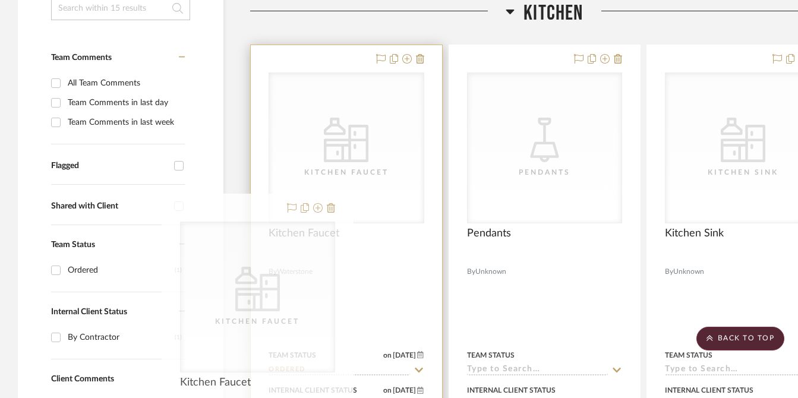
scroll to position [331, 0]
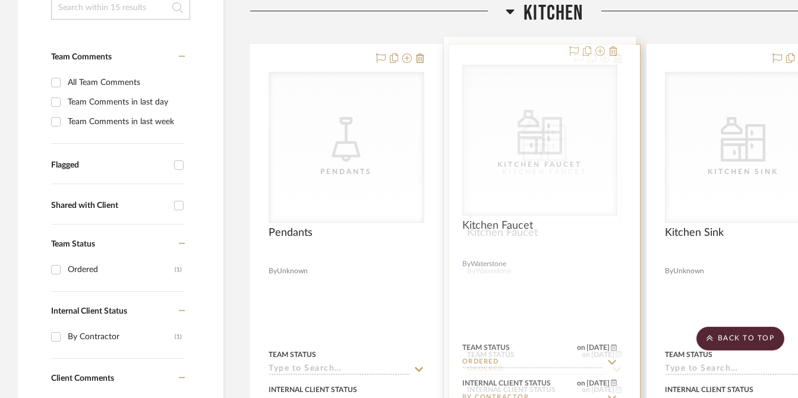
click at [535, 131] on div "CategoryIconKitchen Kitchen Faucet" at bounding box center [545, 148] width 155 height 150
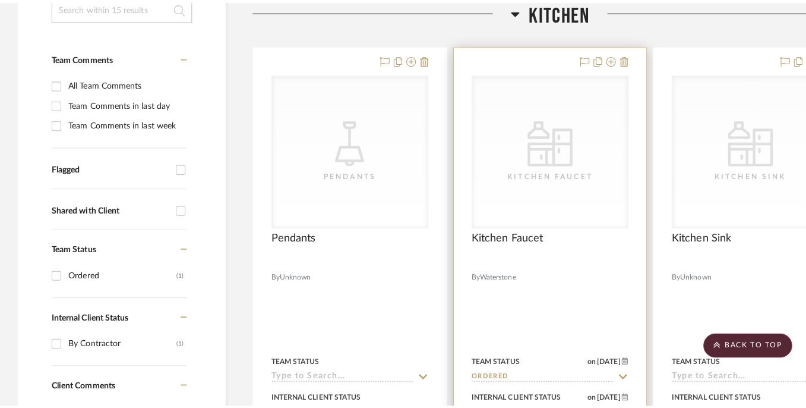
scroll to position [0, 0]
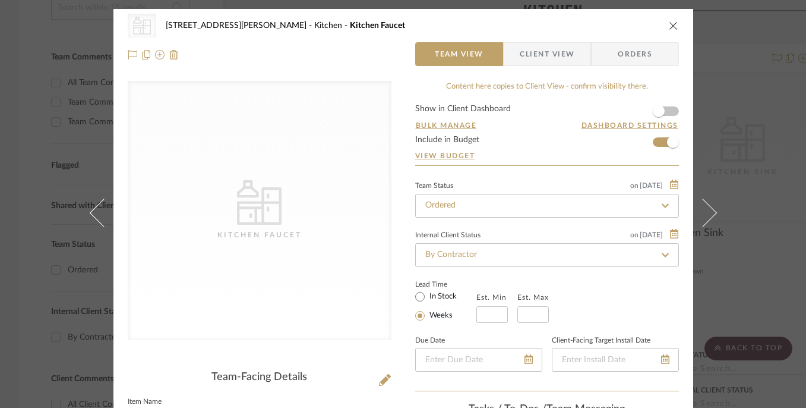
click at [673, 24] on icon "close" at bounding box center [674, 26] width 10 height 10
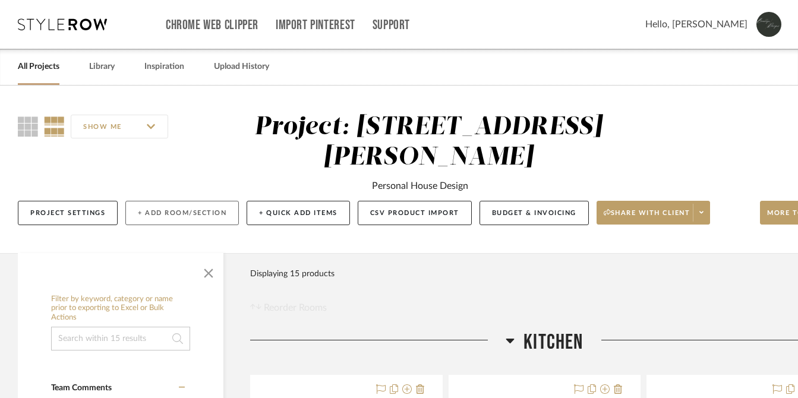
click at [174, 201] on button "+ Add Room/Section" at bounding box center [182, 213] width 114 height 24
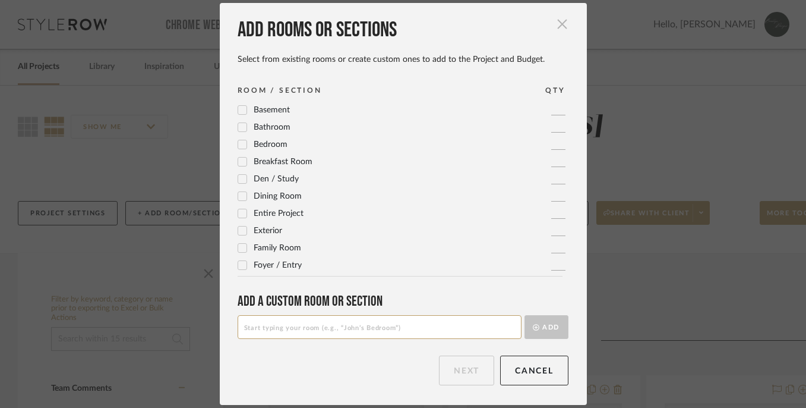
click at [556, 29] on span "button" at bounding box center [563, 24] width 24 height 24
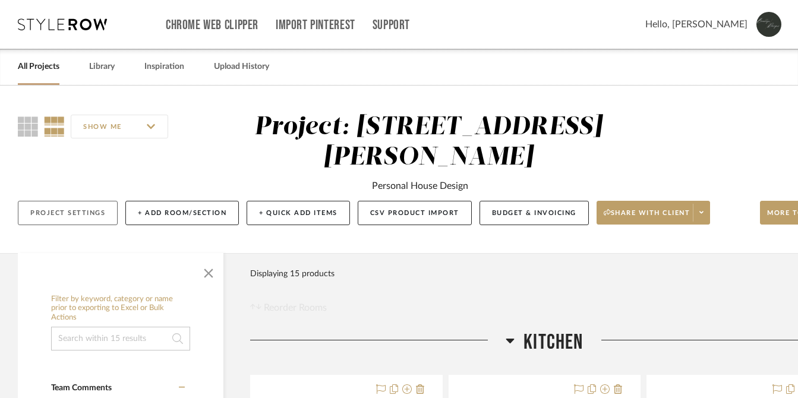
click at [59, 201] on button "Project Settings" at bounding box center [68, 213] width 100 height 24
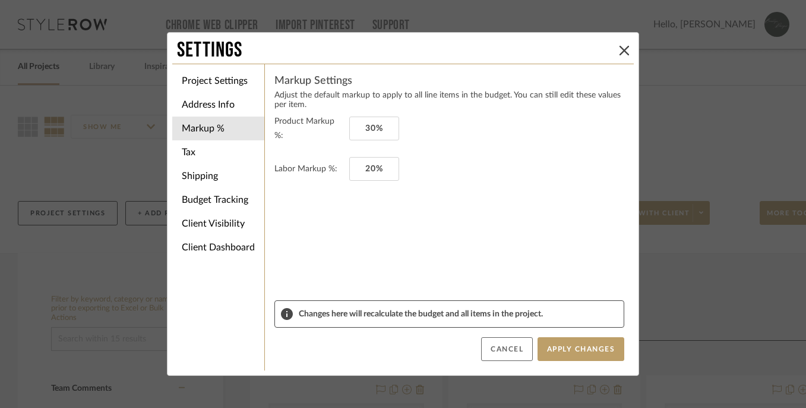
click at [514, 349] on button "Cancel" at bounding box center [507, 349] width 52 height 24
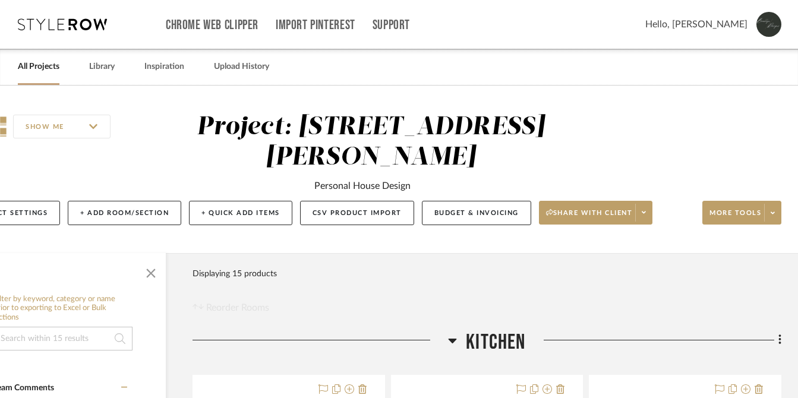
scroll to position [0, 58]
click at [776, 204] on span at bounding box center [772, 213] width 17 height 18
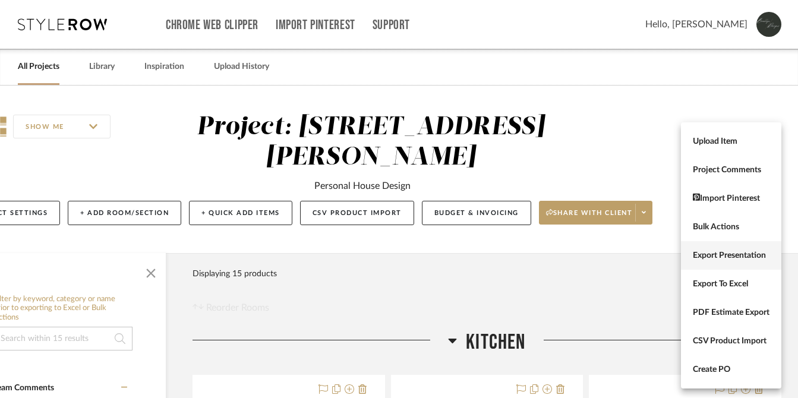
click at [729, 254] on span "Export Presentation" at bounding box center [731, 256] width 77 height 10
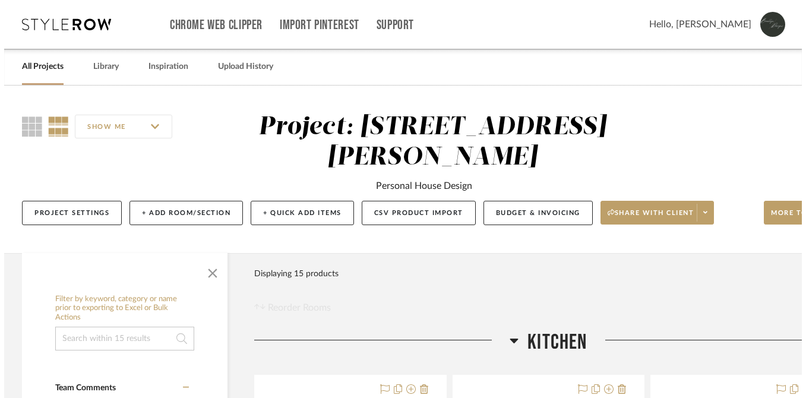
scroll to position [0, 0]
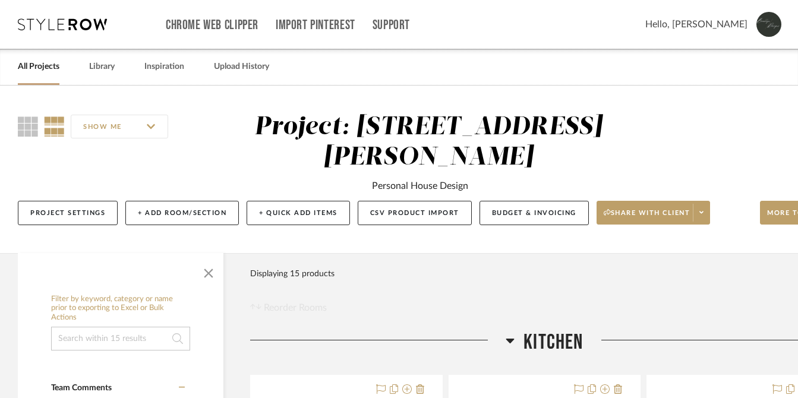
click at [781, 29] on img at bounding box center [769, 24] width 25 height 25
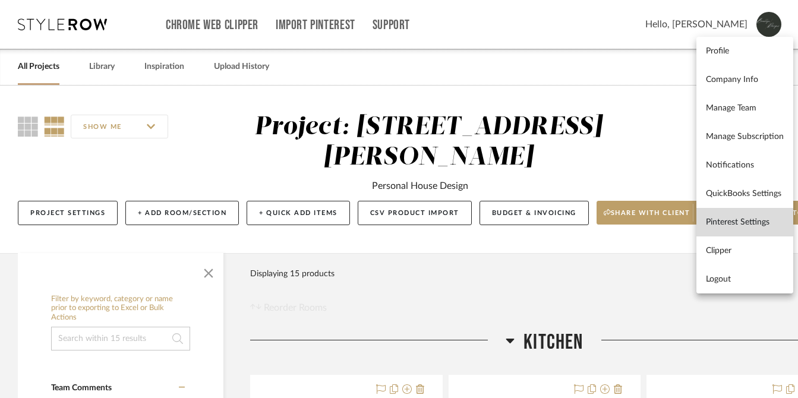
click at [749, 227] on span "Pinterest Settings" at bounding box center [745, 223] width 78 height 10
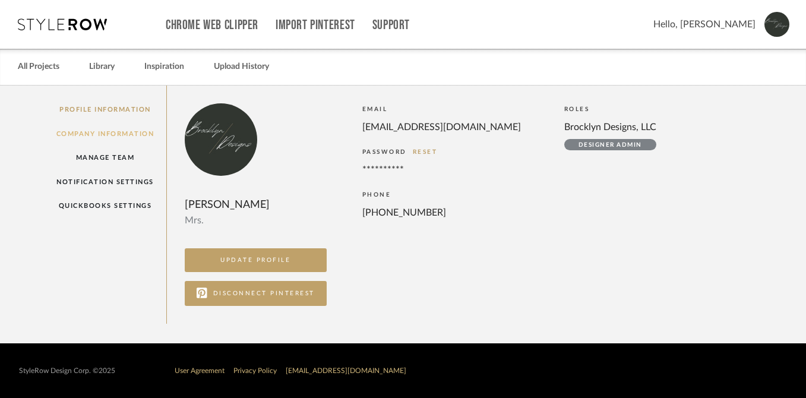
click at [124, 129] on link "Company Information" at bounding box center [105, 134] width 123 height 24
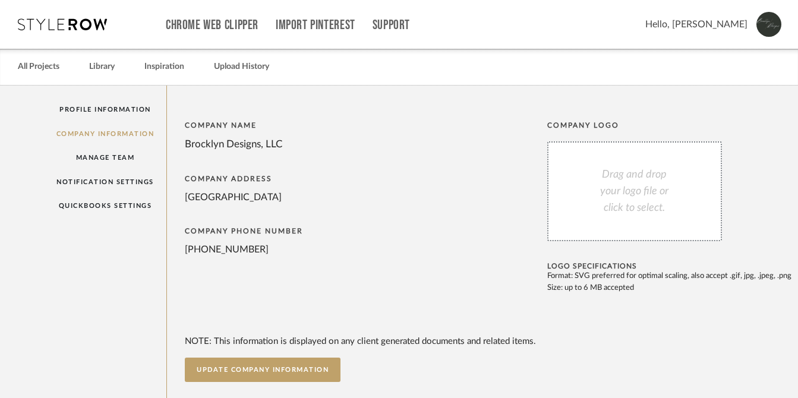
click at [657, 190] on div "Drag and drop your logo file or click to select." at bounding box center [634, 191] width 175 height 100
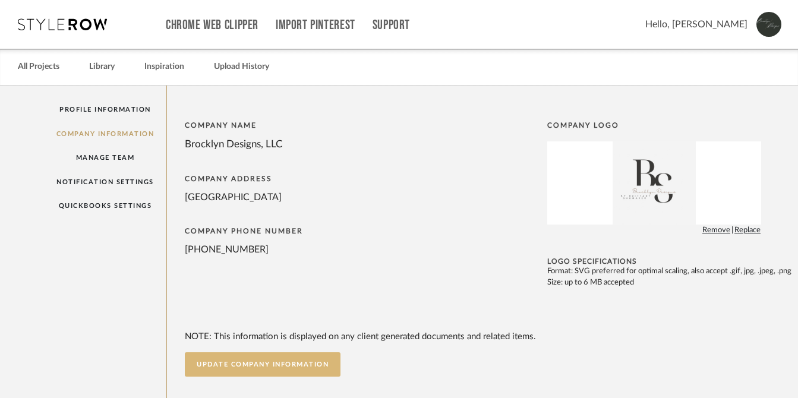
click at [311, 354] on button "UPDATE COMPANY INFORMATION" at bounding box center [263, 364] width 156 height 24
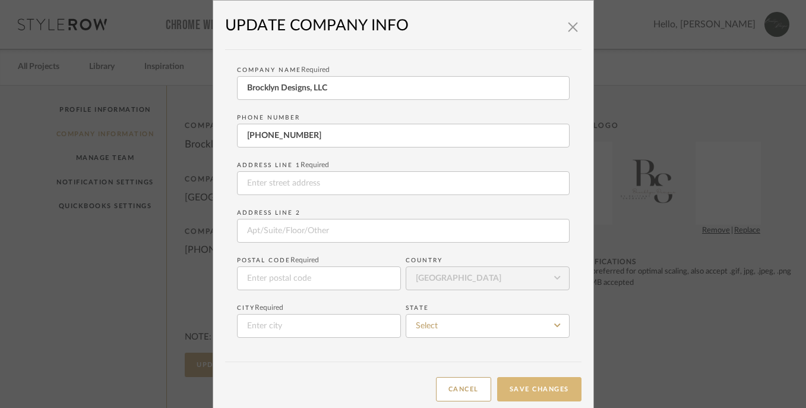
click at [559, 392] on button "Save Changes" at bounding box center [539, 389] width 84 height 24
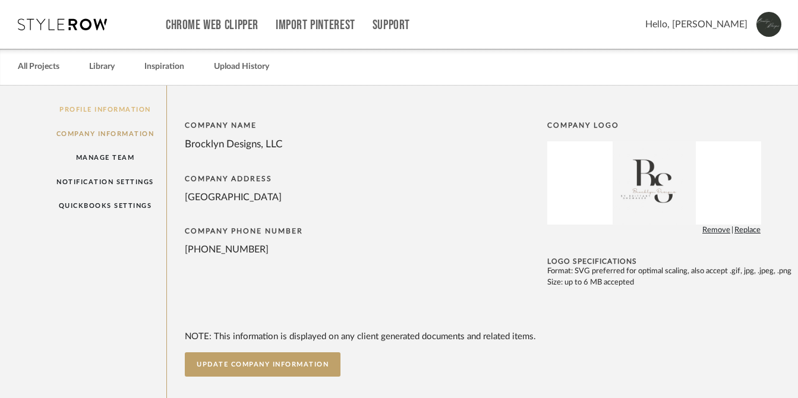
click at [100, 109] on link "Profile Information" at bounding box center [105, 109] width 123 height 24
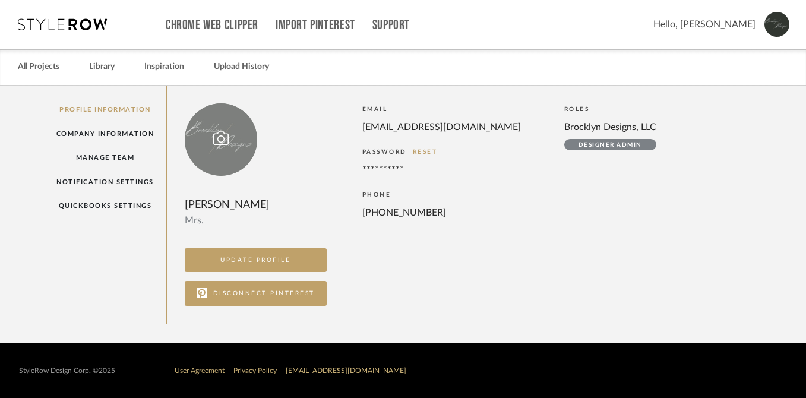
click at [206, 146] on div at bounding box center [221, 139] width 73 height 73
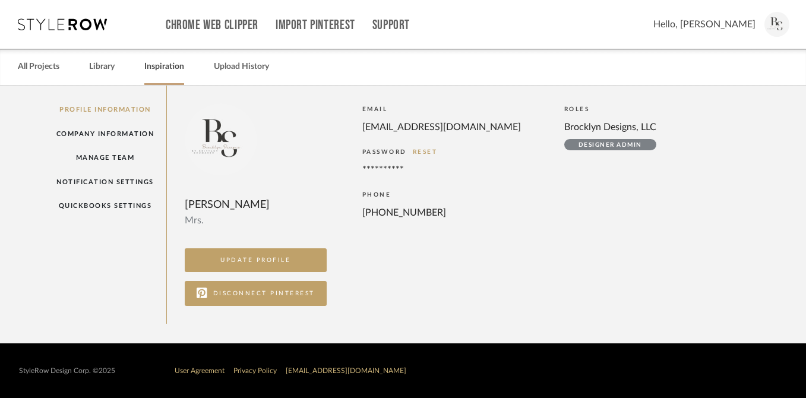
click at [184, 66] on link "Inspiration" at bounding box center [164, 67] width 40 height 16
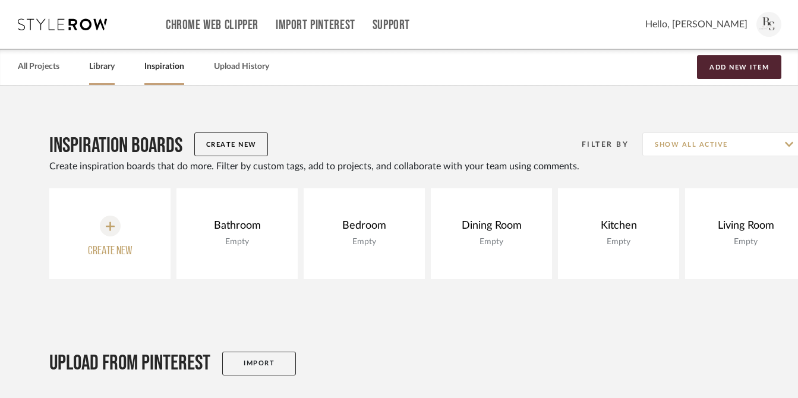
click at [103, 64] on link "Library" at bounding box center [102, 67] width 26 height 16
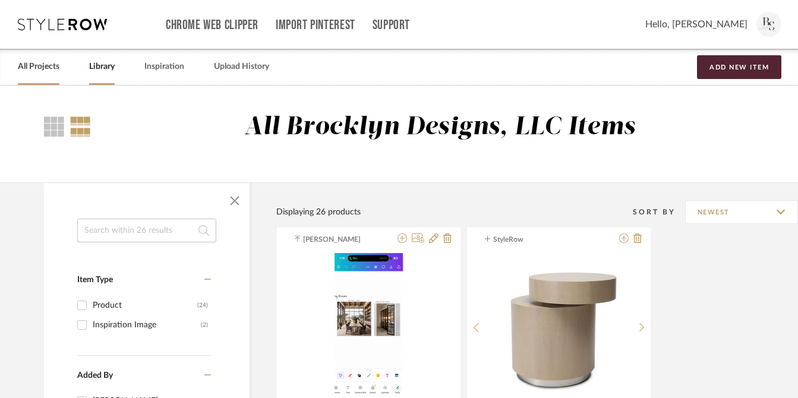
click at [44, 65] on link "All Projects" at bounding box center [39, 67] width 42 height 16
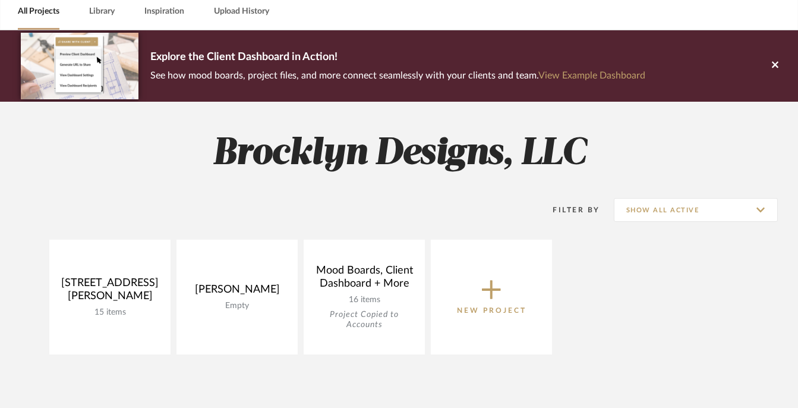
scroll to position [124, 0]
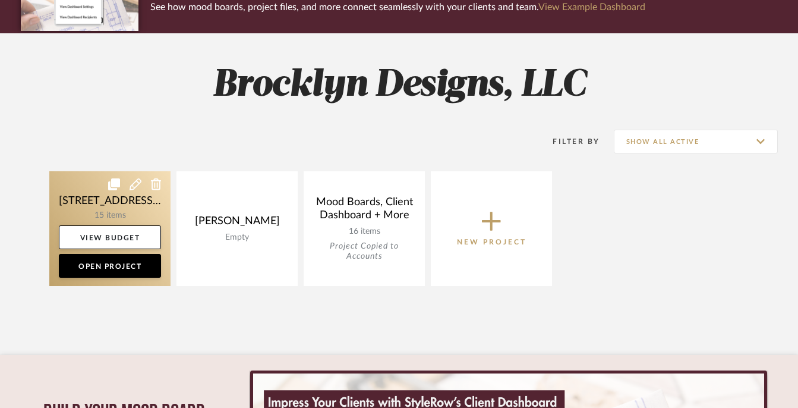
click at [91, 194] on link at bounding box center [109, 228] width 121 height 115
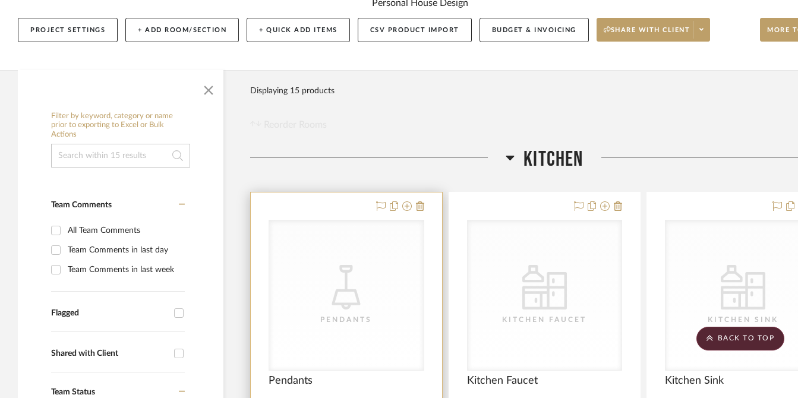
scroll to position [174, 0]
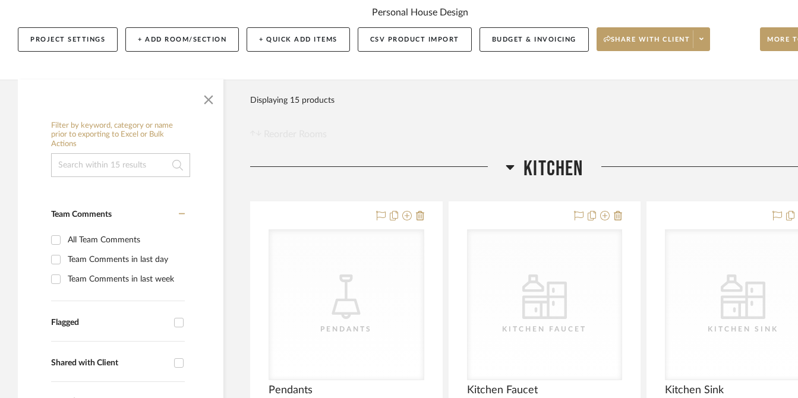
click at [515, 160] on icon at bounding box center [510, 167] width 9 height 14
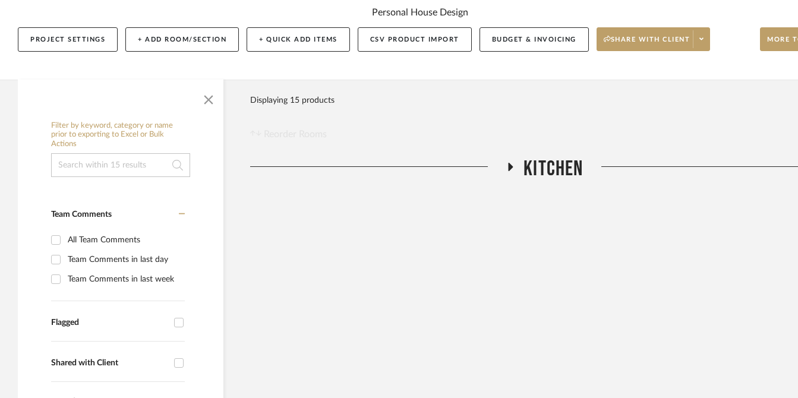
click at [514, 162] on icon at bounding box center [510, 166] width 14 height 9
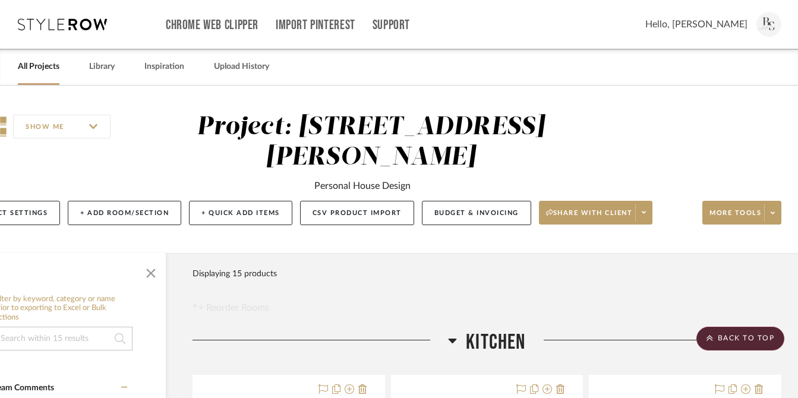
scroll to position [0, 58]
click at [774, 25] on img at bounding box center [769, 24] width 25 height 25
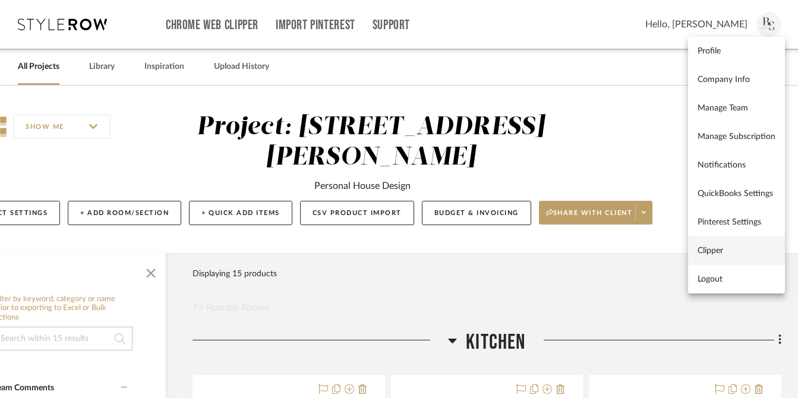
click at [720, 247] on span "Clipper" at bounding box center [737, 251] width 78 height 10
